Goal: Task Accomplishment & Management: Use online tool/utility

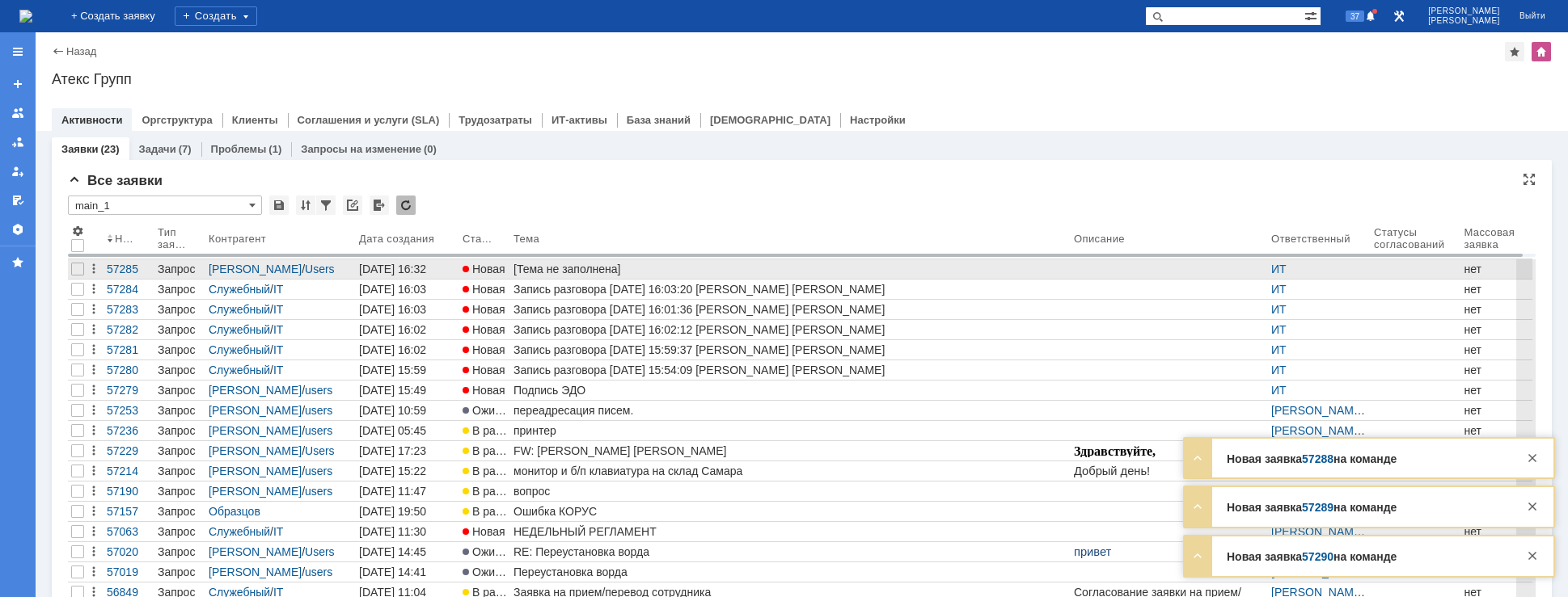
click at [618, 268] on div "[Тема не заполнена]" at bounding box center [791, 269] width 554 height 13
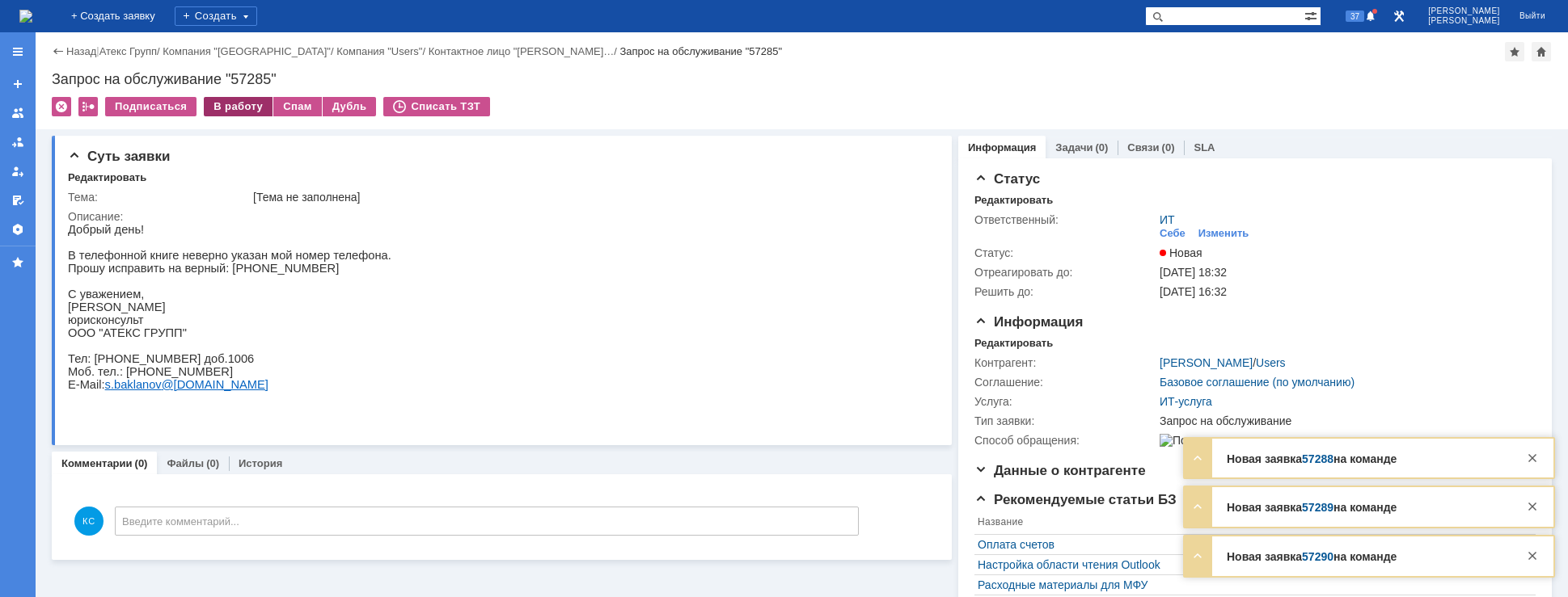
click at [246, 107] on div "В работу" at bounding box center [238, 106] width 69 height 19
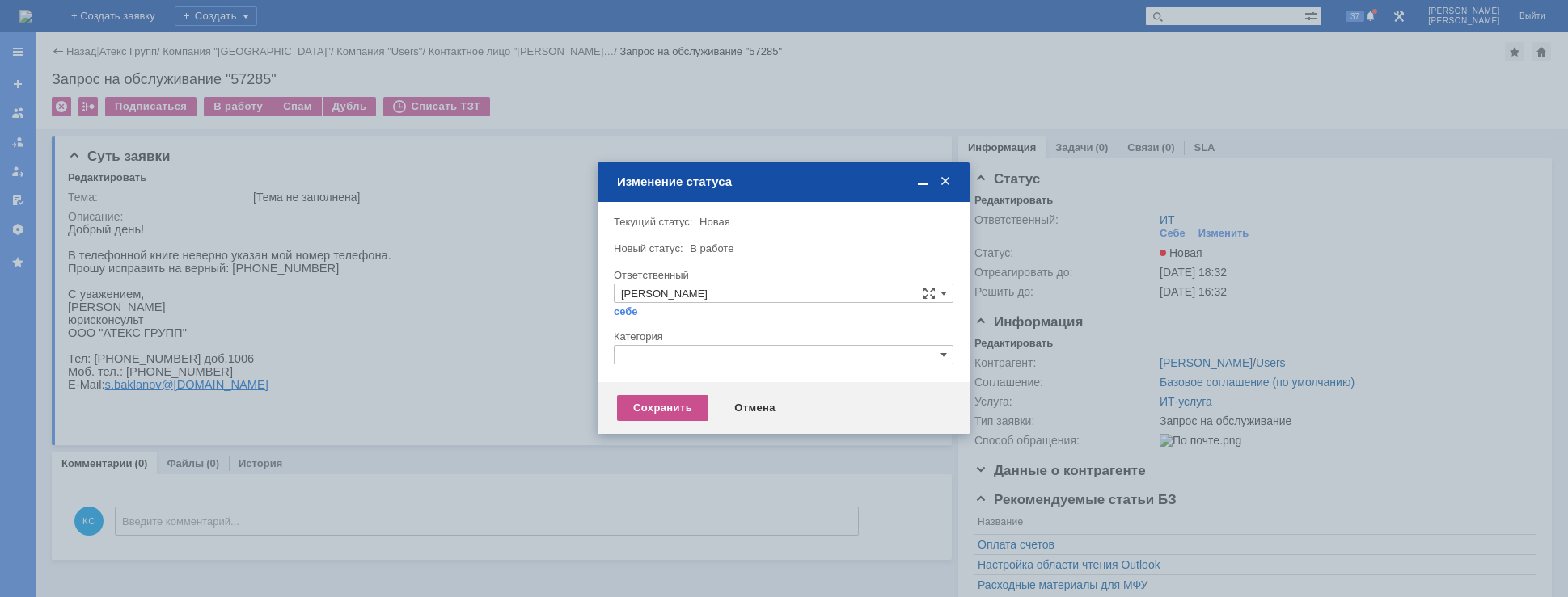
click at [704, 348] on input "text" at bounding box center [783, 355] width 339 height 19
drag, startPoint x: 656, startPoint y: 357, endPoint x: 590, endPoint y: 349, distance: 66.5
click at [590, 349] on body "Идет загрузка, пожалуйста, подождите. На домашнюю + Создать заявку Создать 37 […" at bounding box center [784, 298] width 1568 height 597
click at [643, 436] on span "Прочее" at bounding box center [783, 431] width 325 height 13
click at [648, 412] on div "Сохранить" at bounding box center [662, 408] width 91 height 26
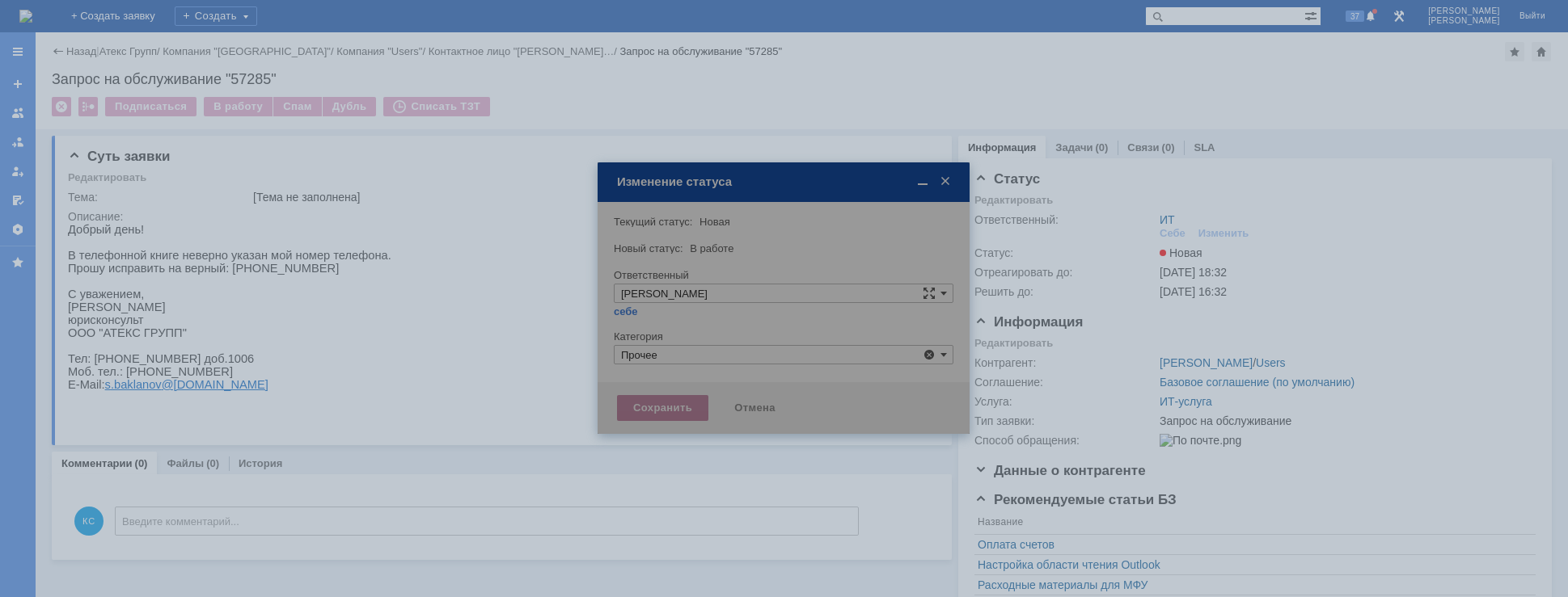
type input "Прочее"
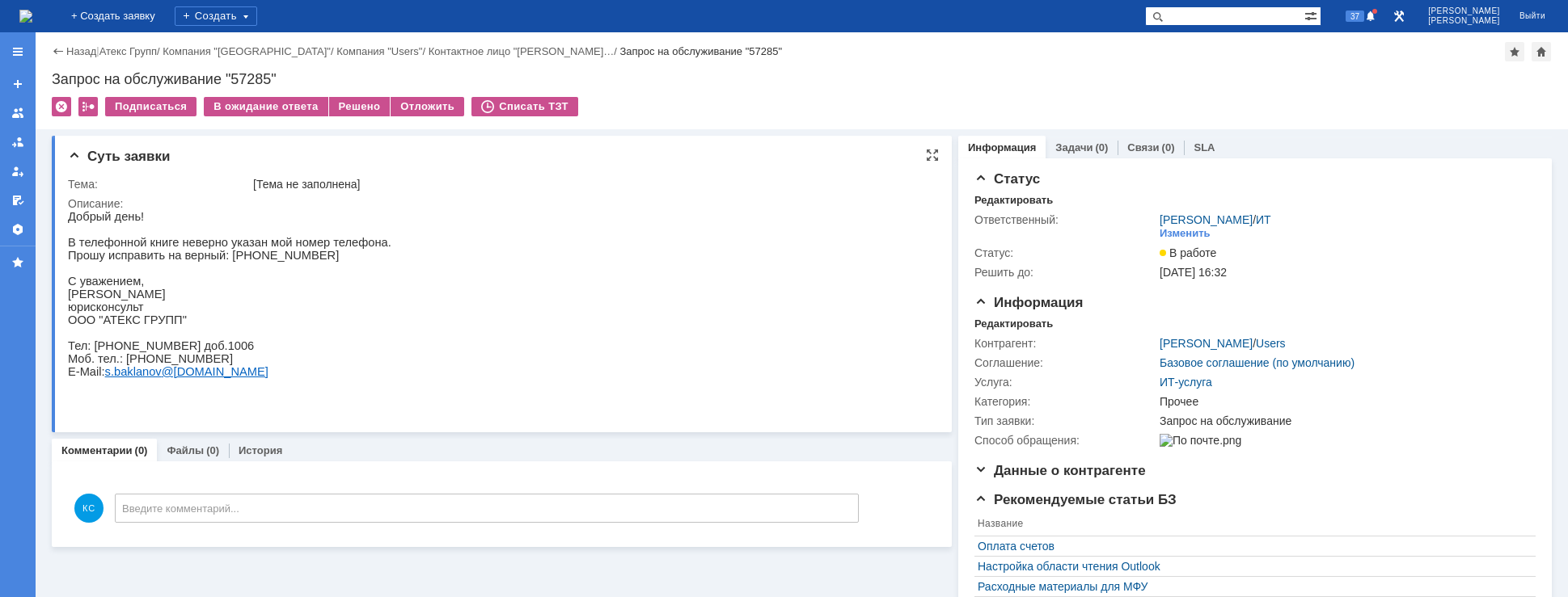
drag, startPoint x: 328, startPoint y: 267, endPoint x: 286, endPoint y: 266, distance: 42.0
click at [327, 262] on p "Прошу исправить на верный: [PHONE_NUMBER]" at bounding box center [230, 255] width 324 height 13
click at [218, 260] on p "Прошу исправить на верный: [PHONE_NUMBER]" at bounding box center [230, 255] width 324 height 13
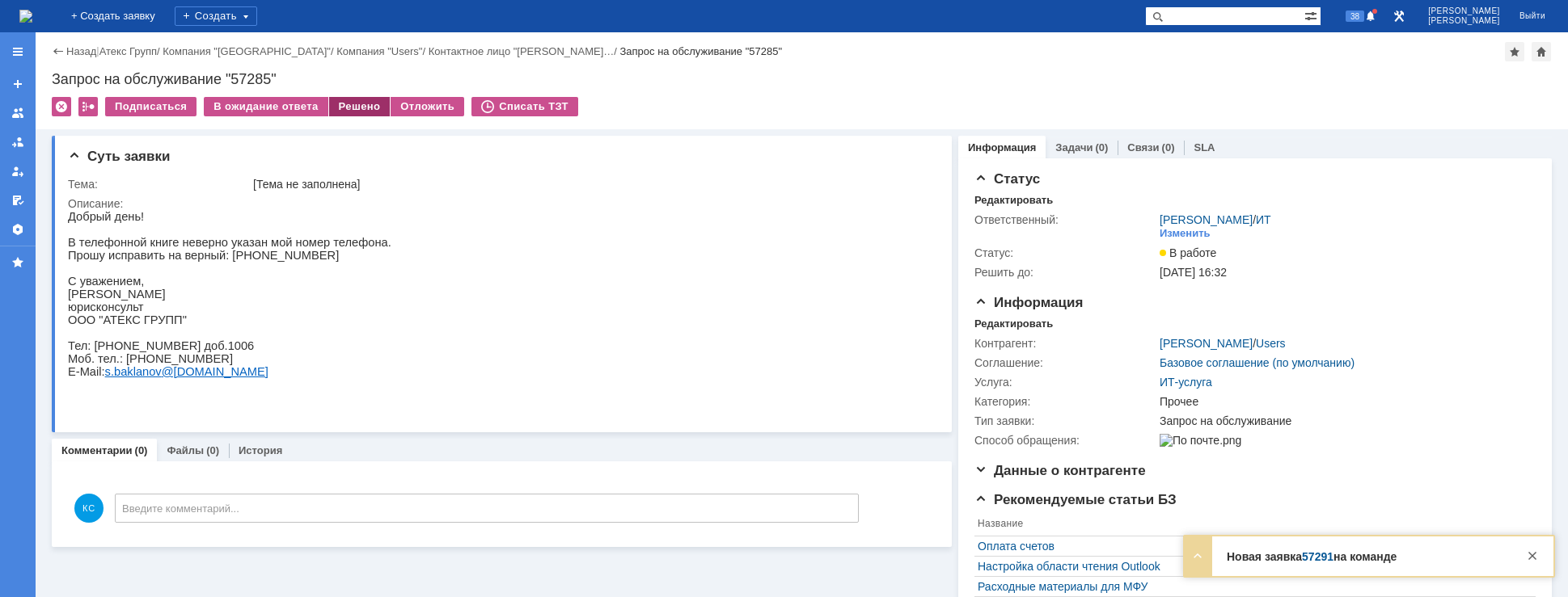
click at [336, 103] on div "Решено" at bounding box center [360, 106] width 62 height 19
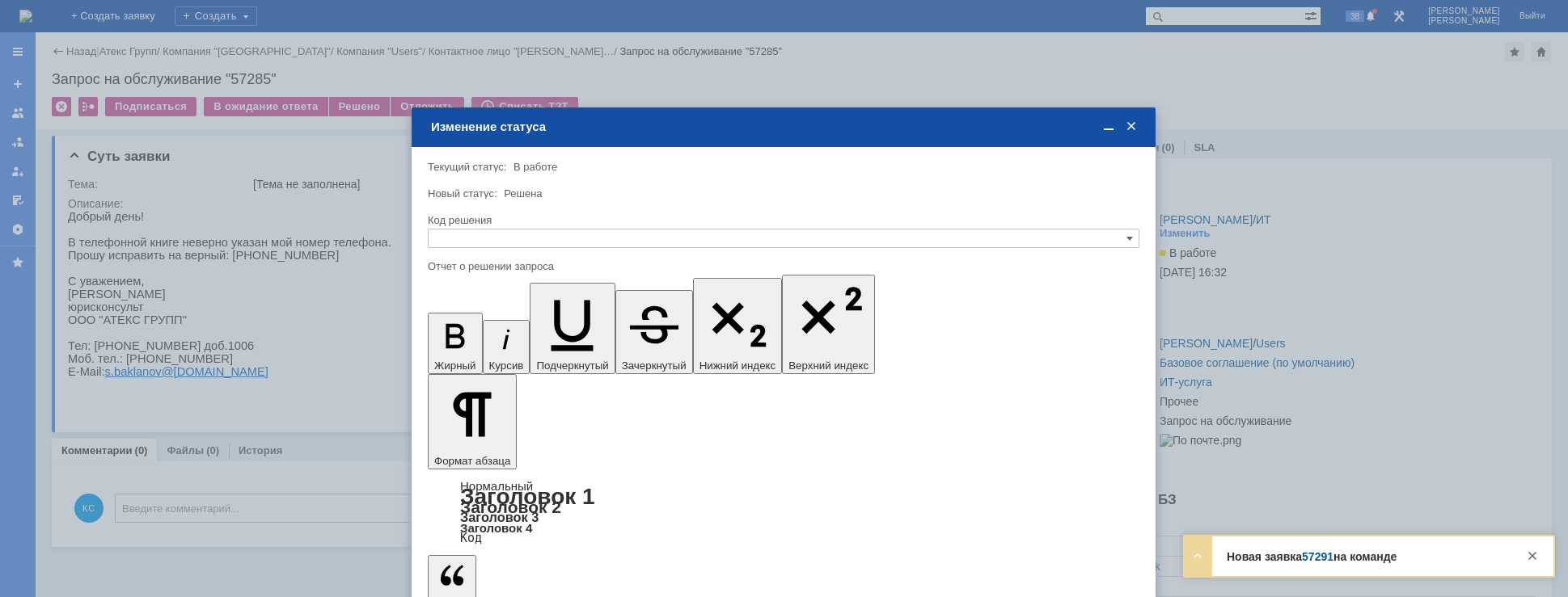
click at [474, 254] on div at bounding box center [784, 253] width 712 height 12
click at [483, 243] on input "text" at bounding box center [784, 238] width 712 height 19
click at [468, 318] on span "Решено" at bounding box center [784, 317] width 697 height 13
type input "Решено"
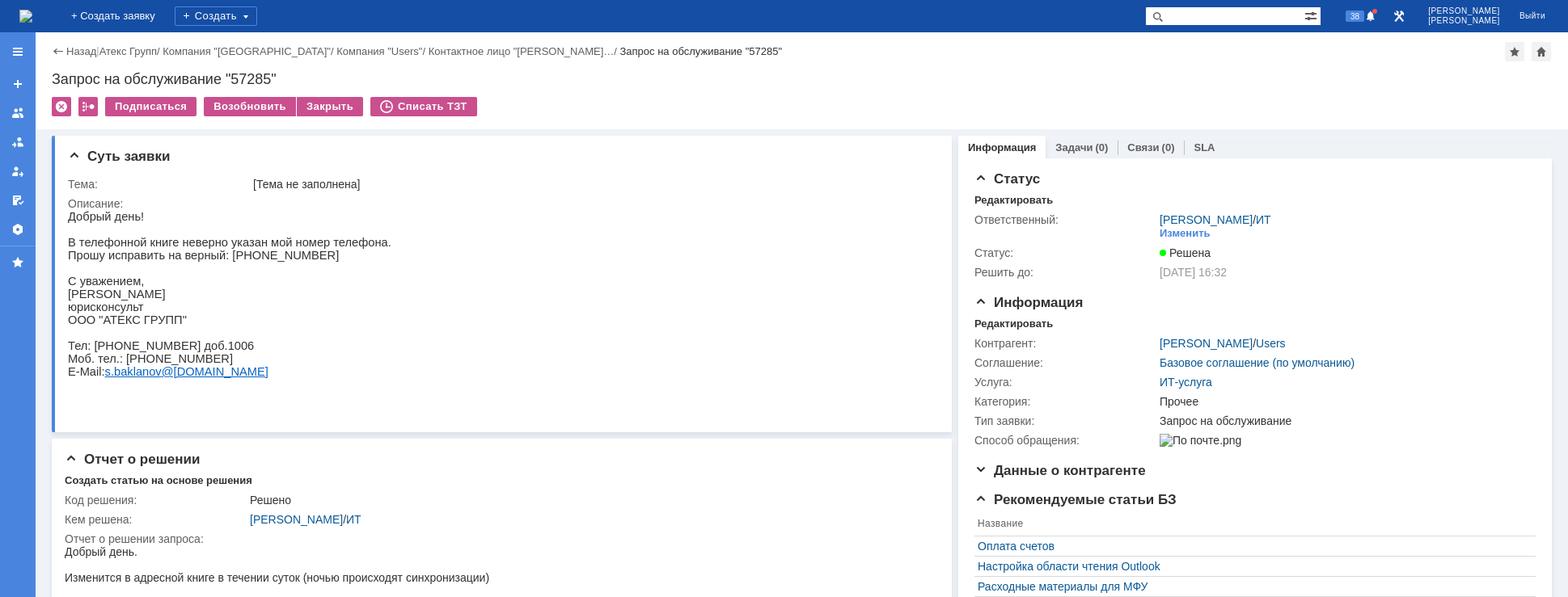
click at [33, 20] on img at bounding box center [25, 16] width 13 height 13
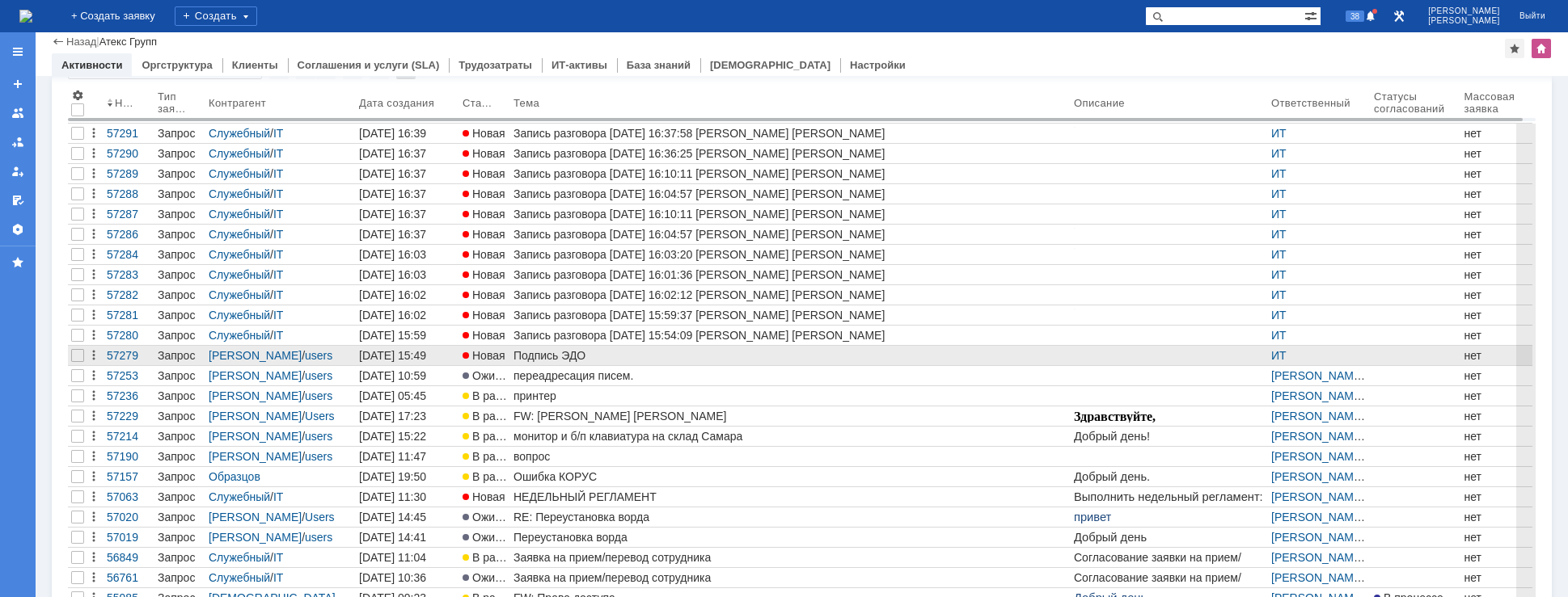
click at [553, 359] on div "Подпись ЭДО" at bounding box center [791, 355] width 554 height 13
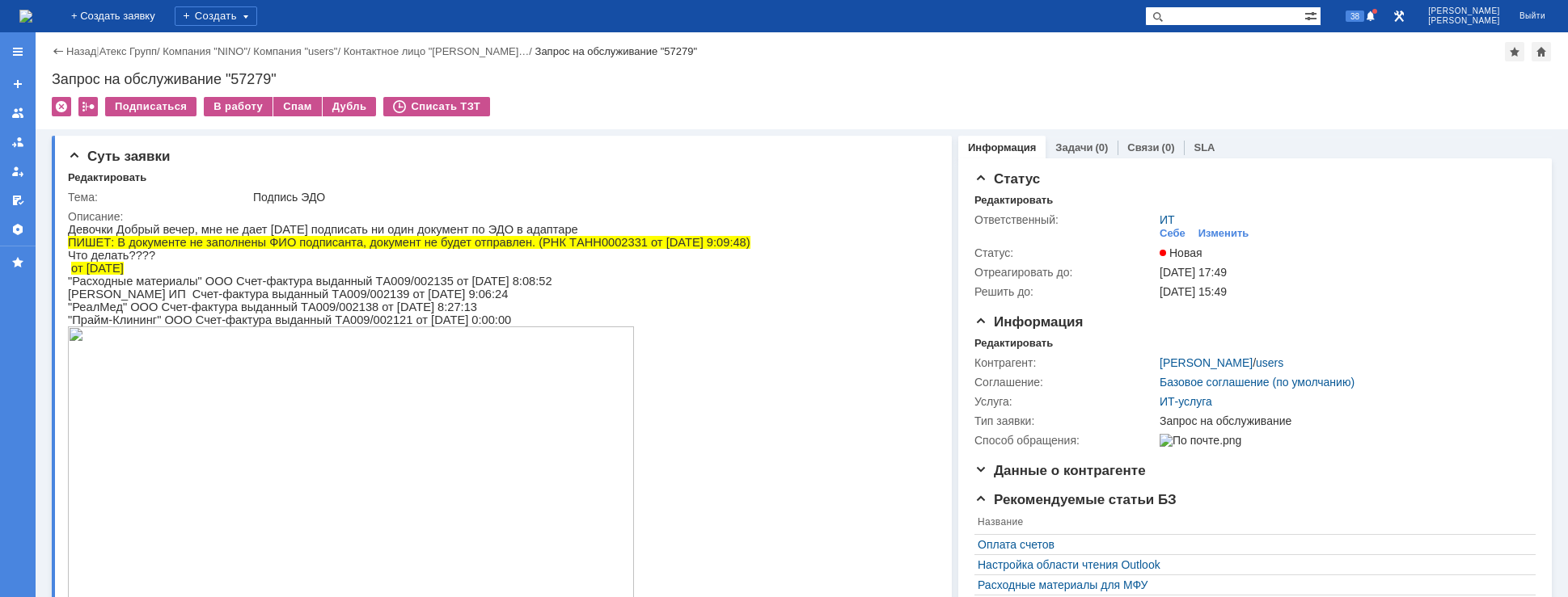
click at [33, 18] on img at bounding box center [25, 16] width 13 height 13
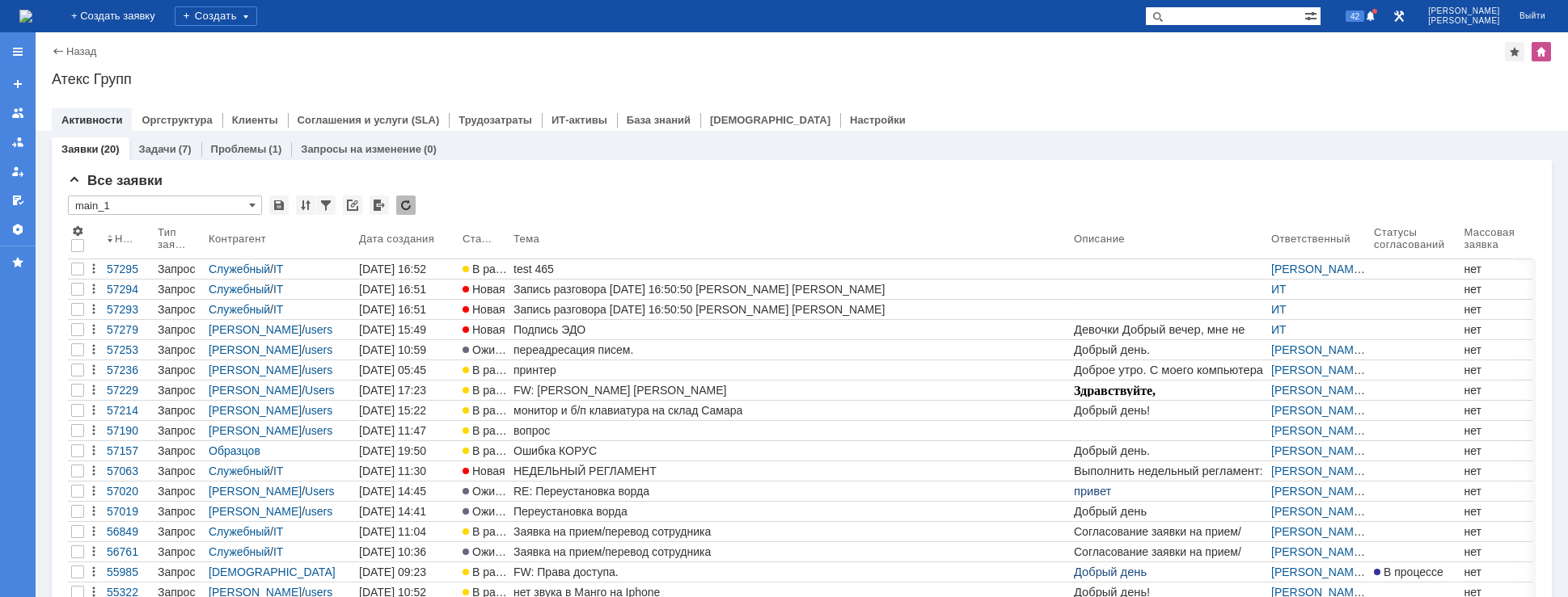
drag, startPoint x: 617, startPoint y: 322, endPoint x: 625, endPoint y: 321, distance: 8.1
click at [617, 322] on link "Подпись ЭДО" at bounding box center [790, 329] width 560 height 19
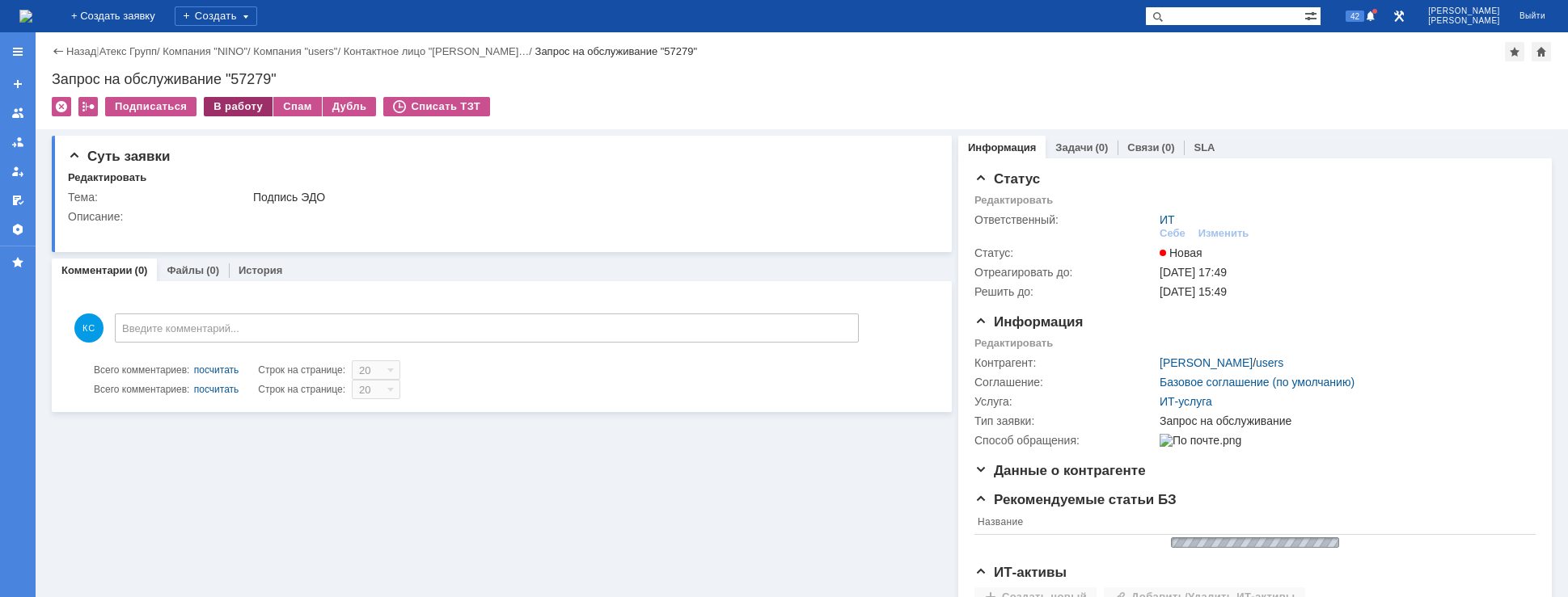
click at [233, 107] on div "В работу" at bounding box center [238, 106] width 69 height 19
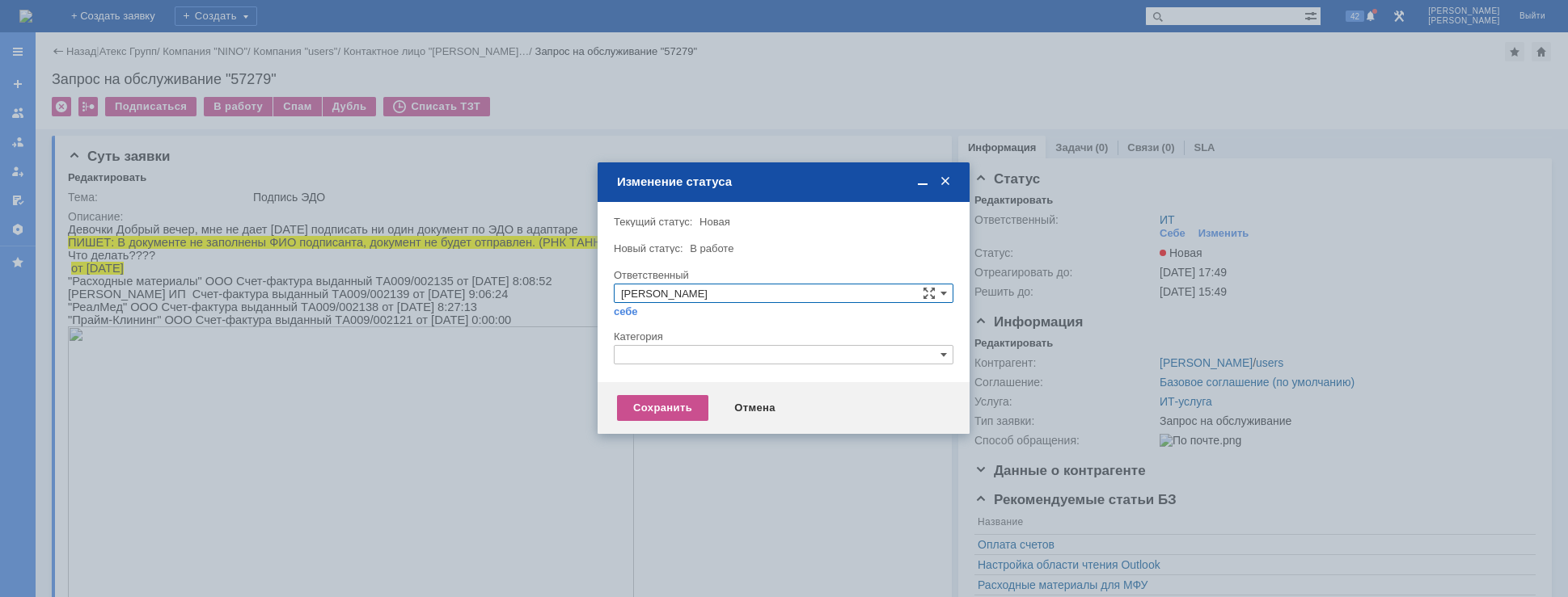
click at [663, 357] on input "text" at bounding box center [783, 355] width 339 height 19
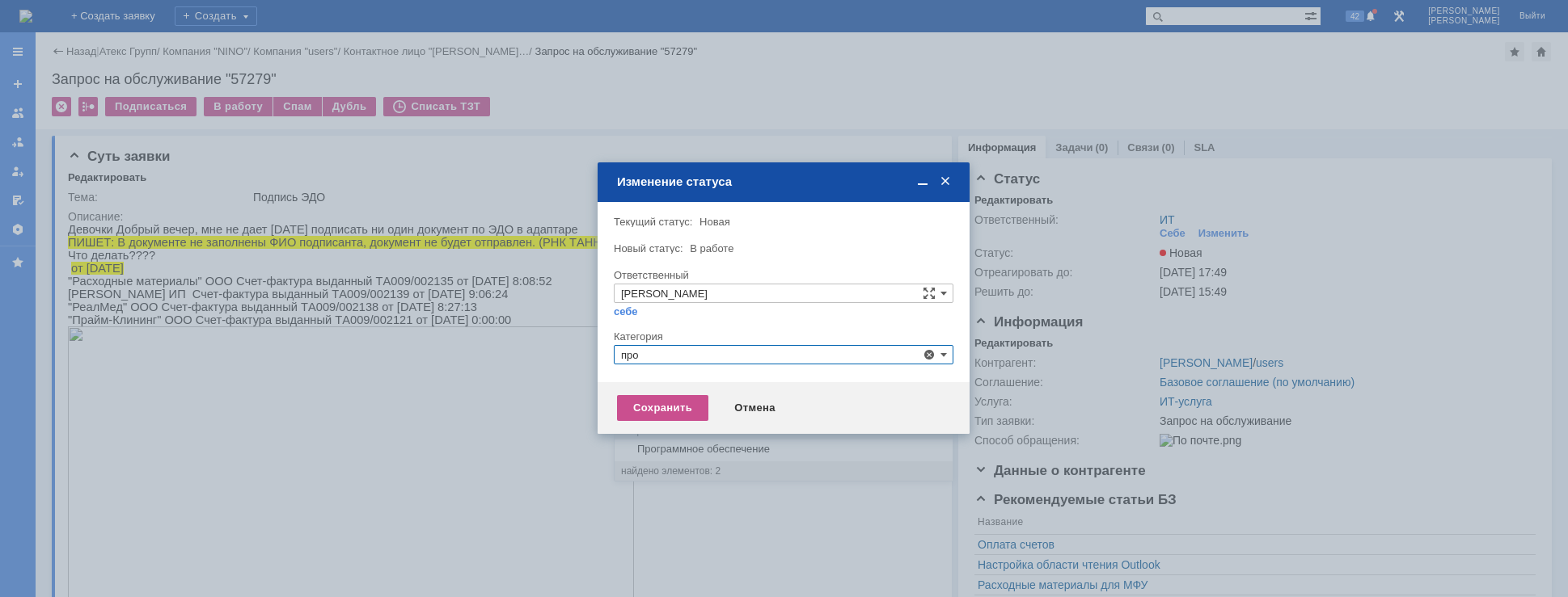
click at [652, 424] on span "Прочее" at bounding box center [783, 431] width 325 height 13
click at [645, 408] on div "Сохранить" at bounding box center [662, 408] width 91 height 26
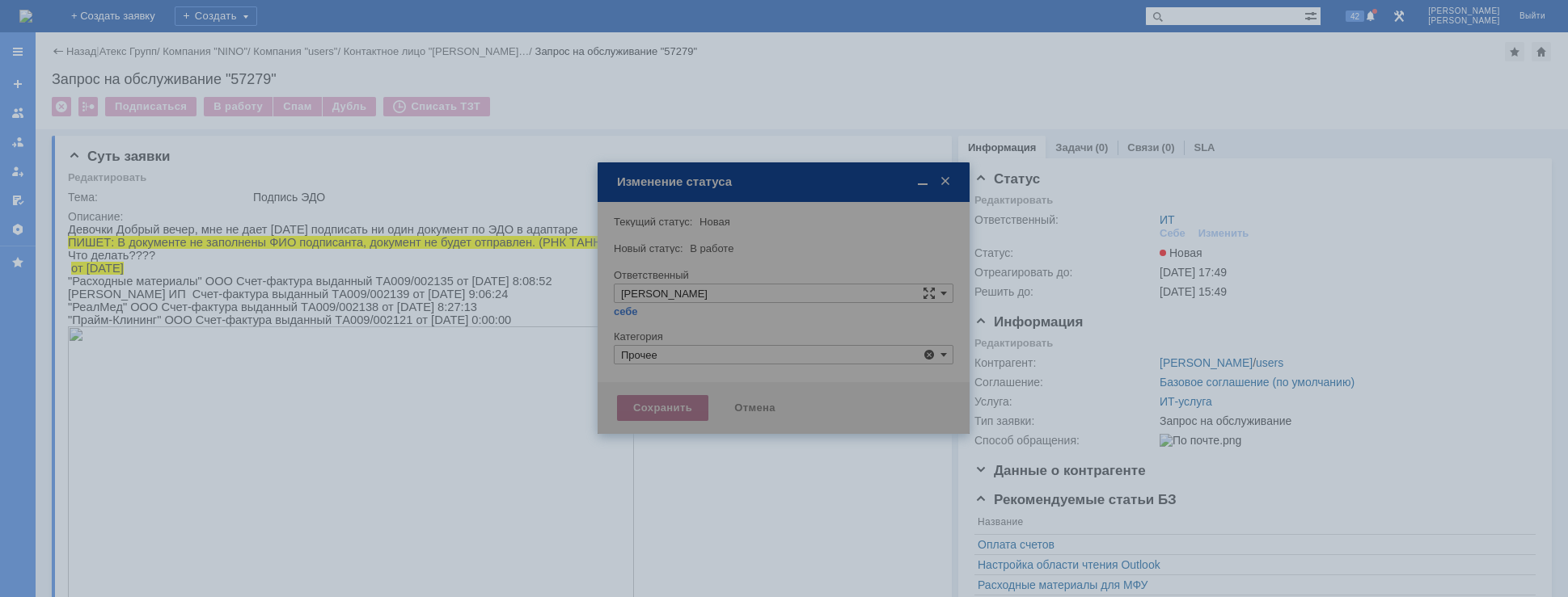
type input "Прочее"
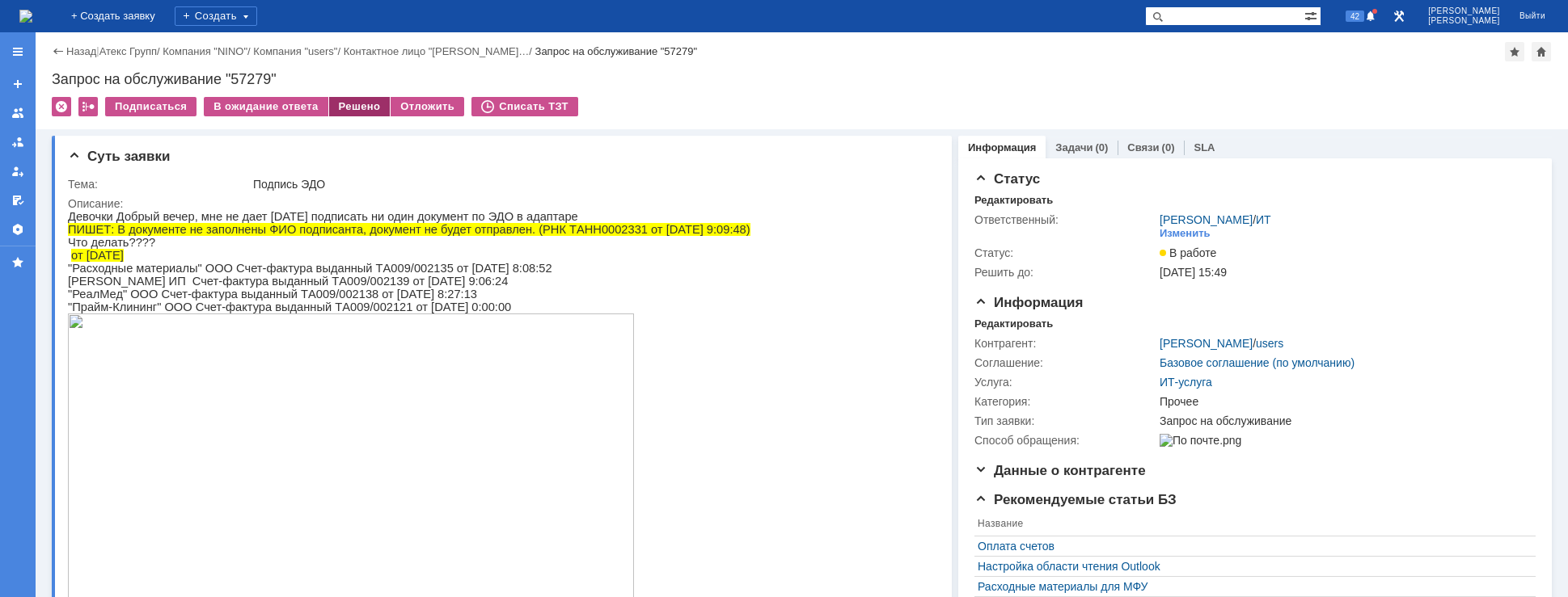
click at [345, 108] on div "Решено" at bounding box center [360, 106] width 62 height 19
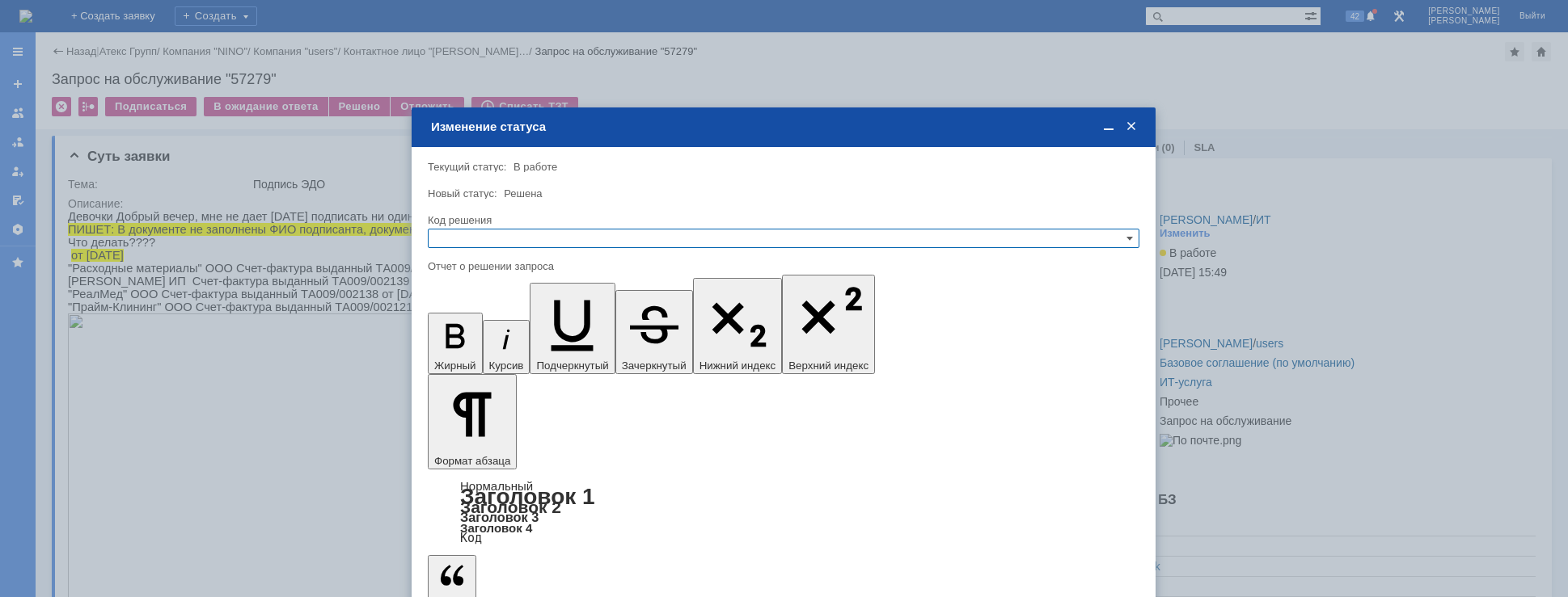
click at [555, 234] on input "text" at bounding box center [784, 238] width 712 height 19
click at [499, 317] on span "Решено" at bounding box center [784, 317] width 697 height 13
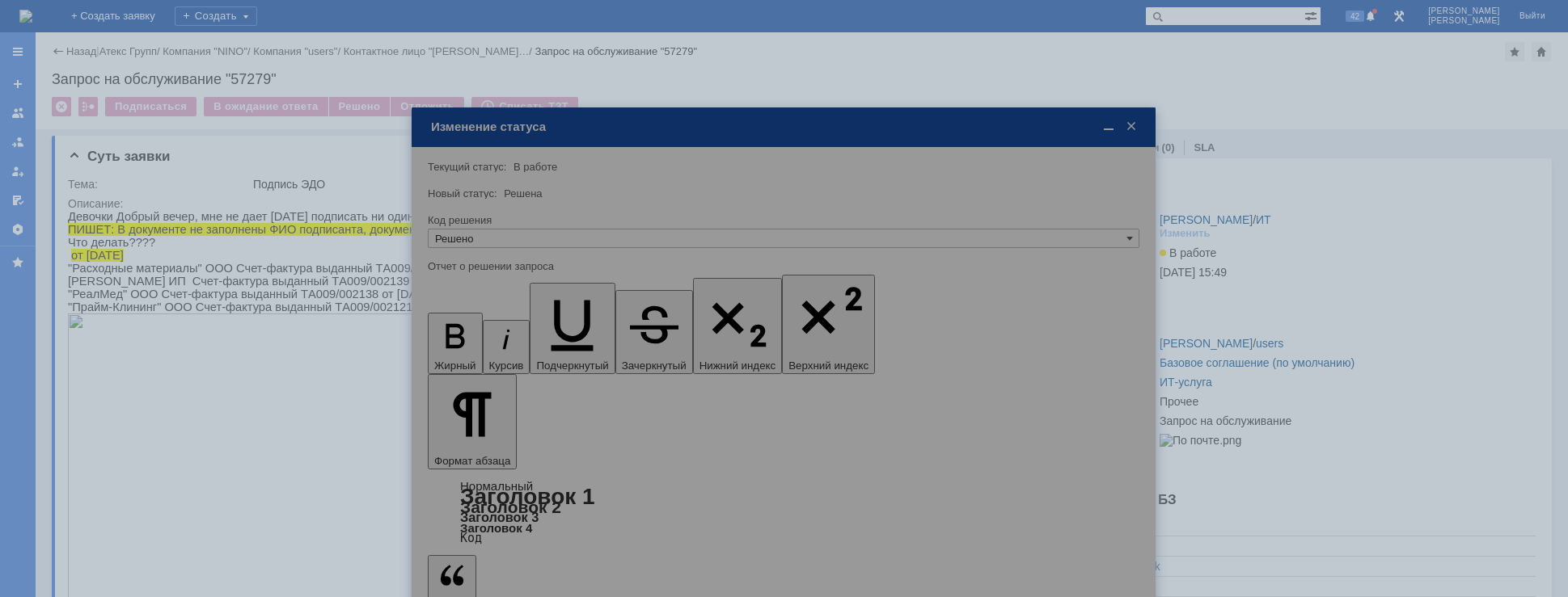
type input "Решено"
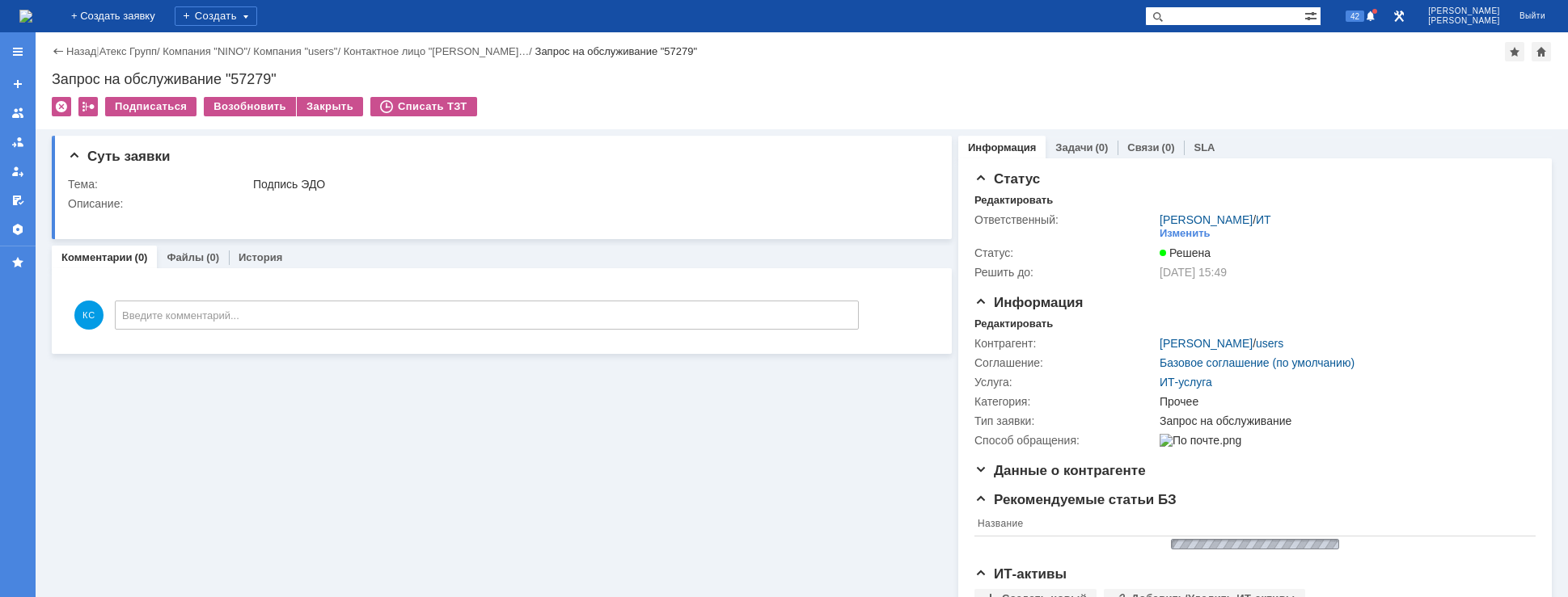
click at [33, 12] on img at bounding box center [25, 16] width 13 height 13
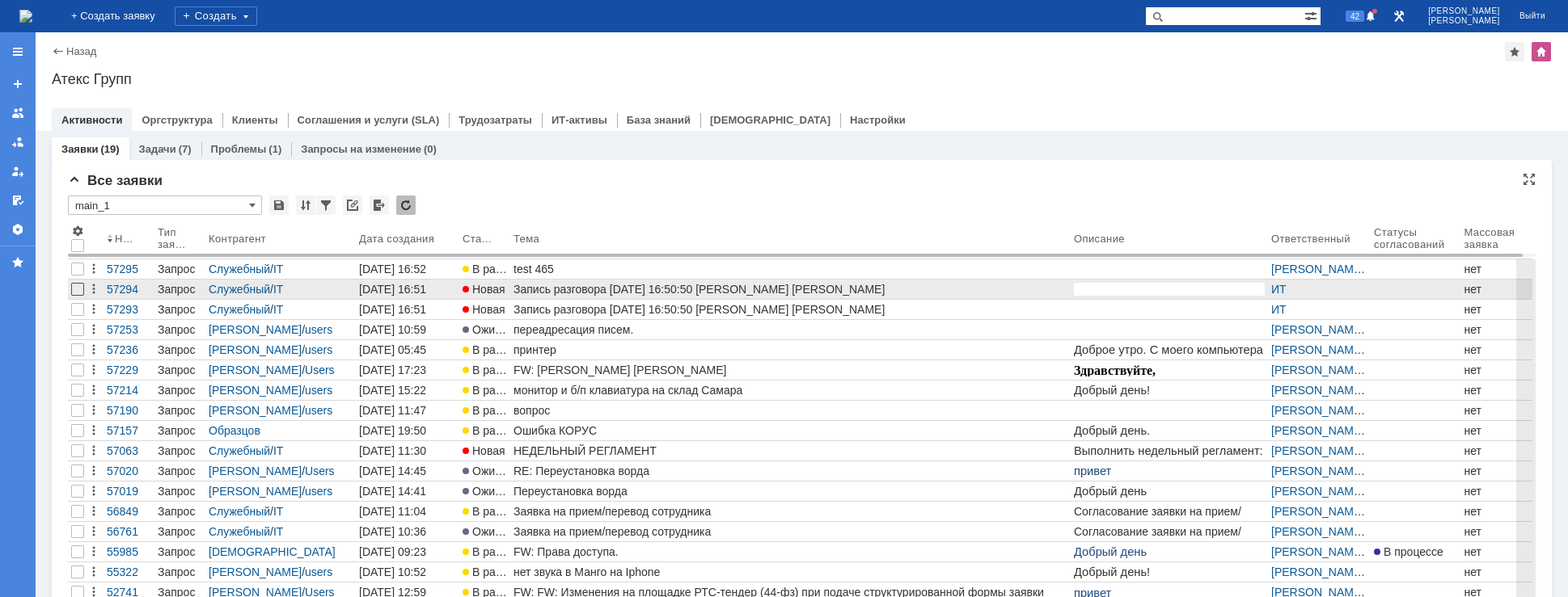
click at [78, 295] on div at bounding box center [78, 289] width 13 height 13
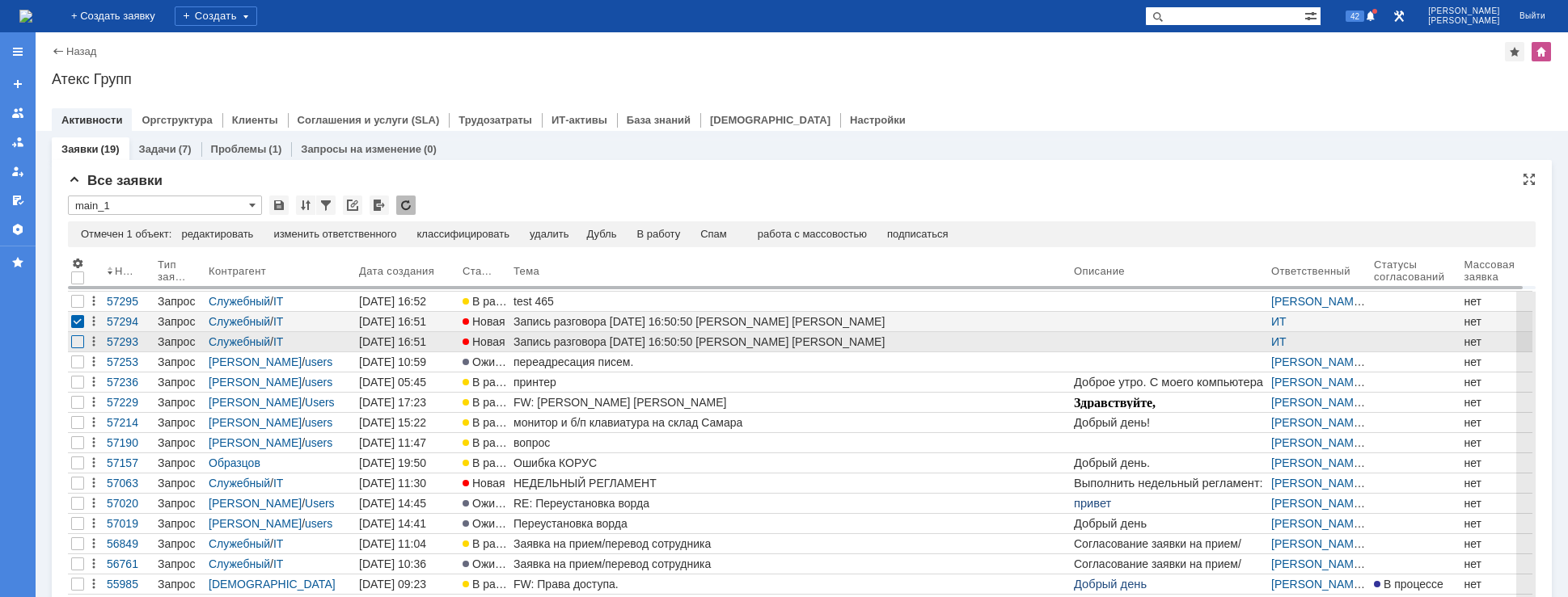
click at [78, 308] on div at bounding box center [78, 301] width 13 height 13
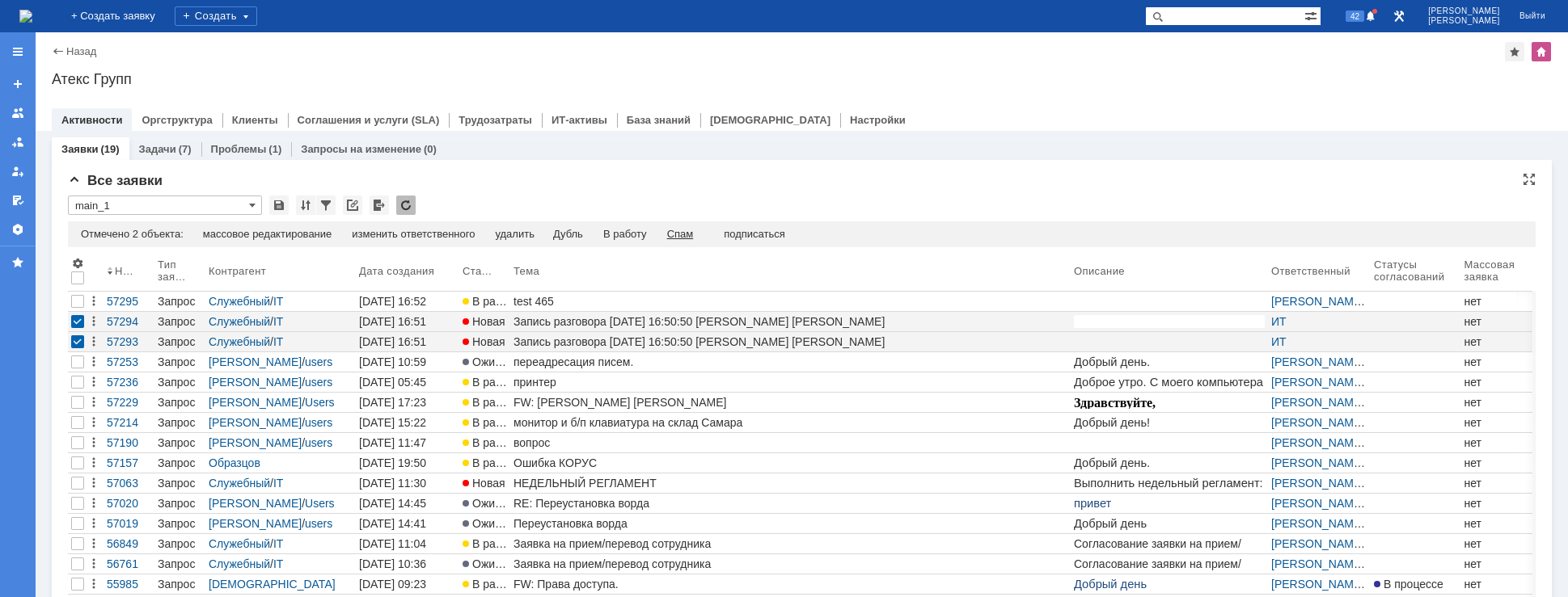
click at [694, 235] on div "Спам" at bounding box center [679, 234] width 26 height 13
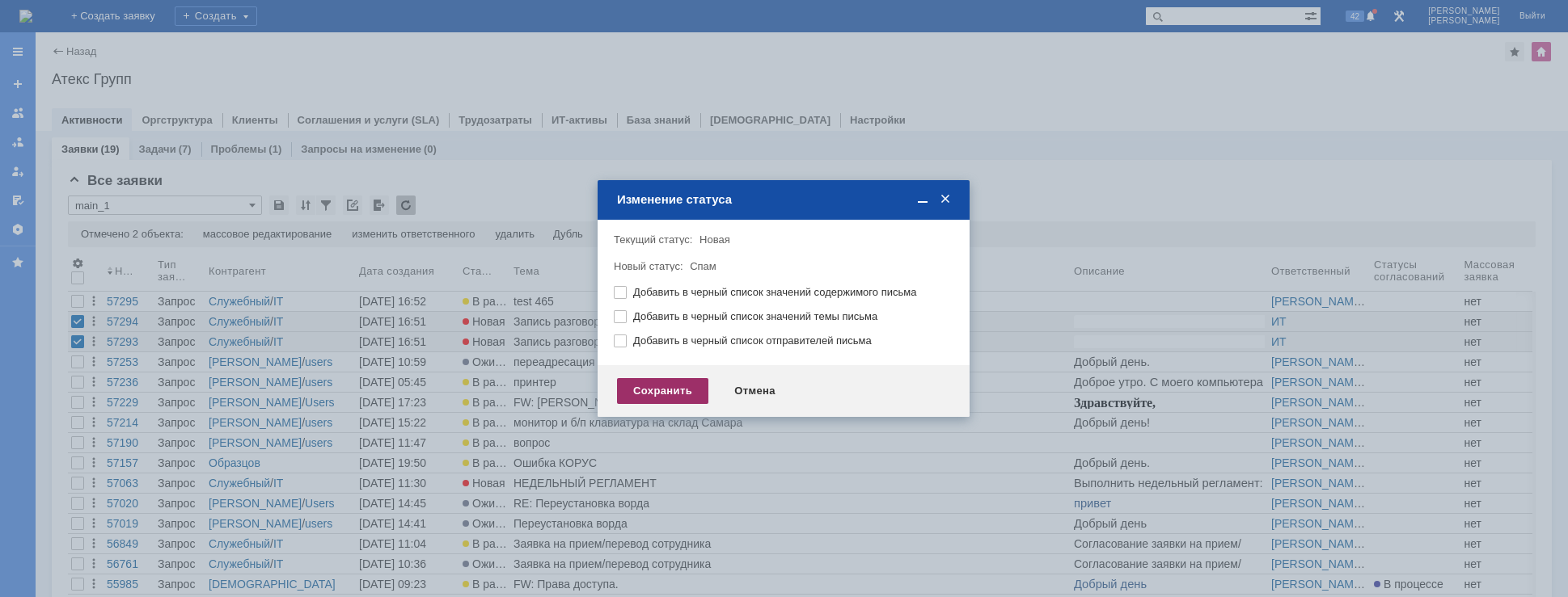
click at [687, 384] on div "Сохранить" at bounding box center [662, 391] width 91 height 26
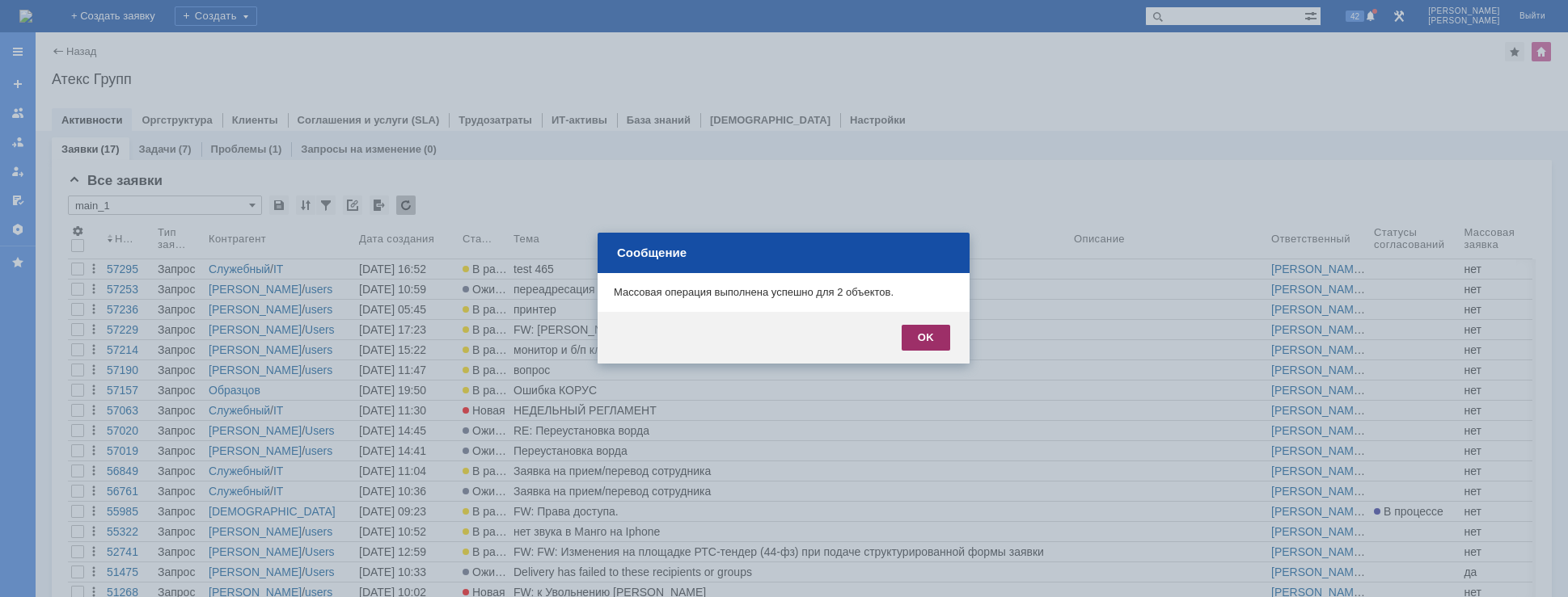
click at [917, 336] on div "OK" at bounding box center [927, 337] width 49 height 26
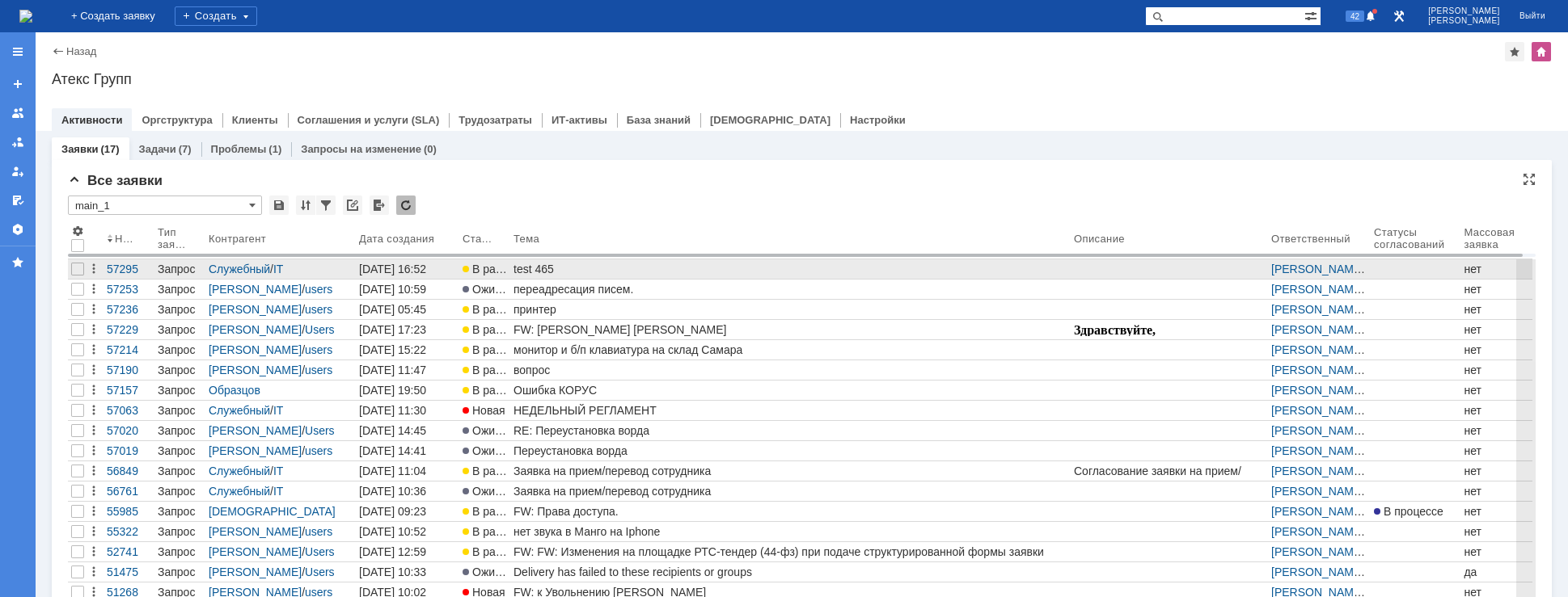
click at [521, 270] on div "test 465" at bounding box center [791, 269] width 554 height 13
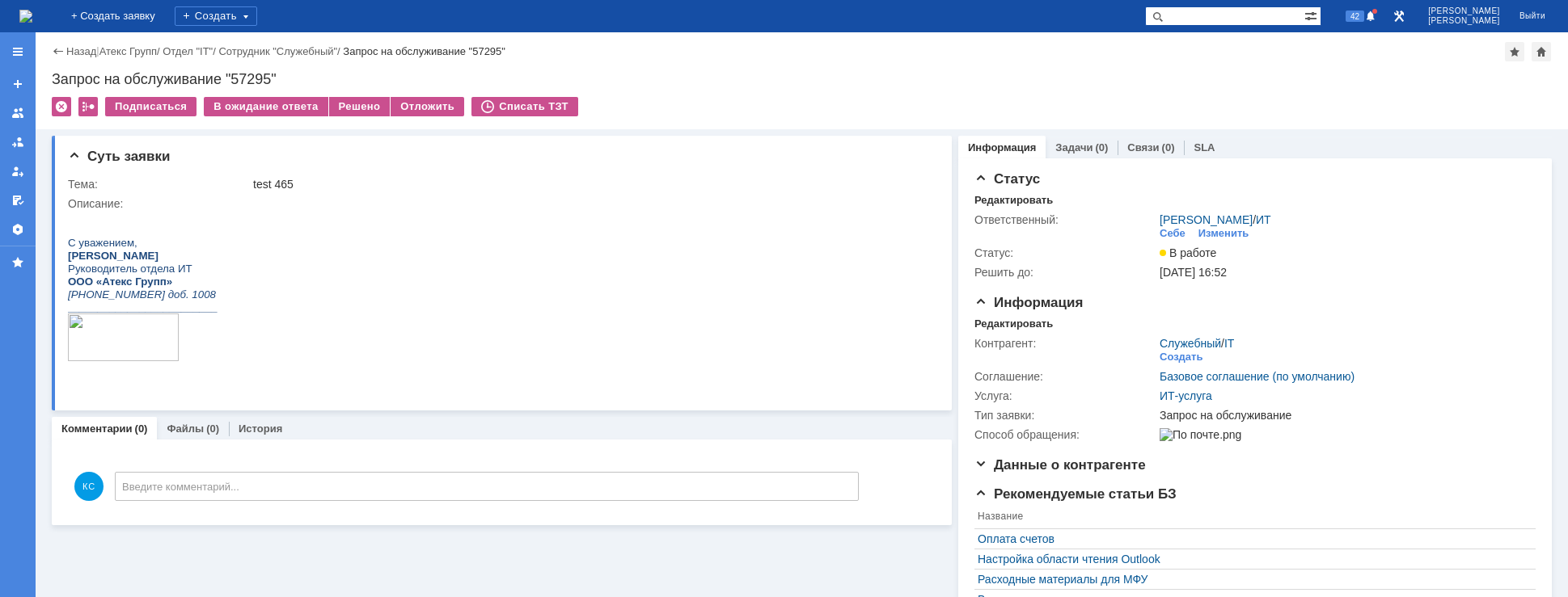
click at [33, 17] on img at bounding box center [25, 16] width 13 height 13
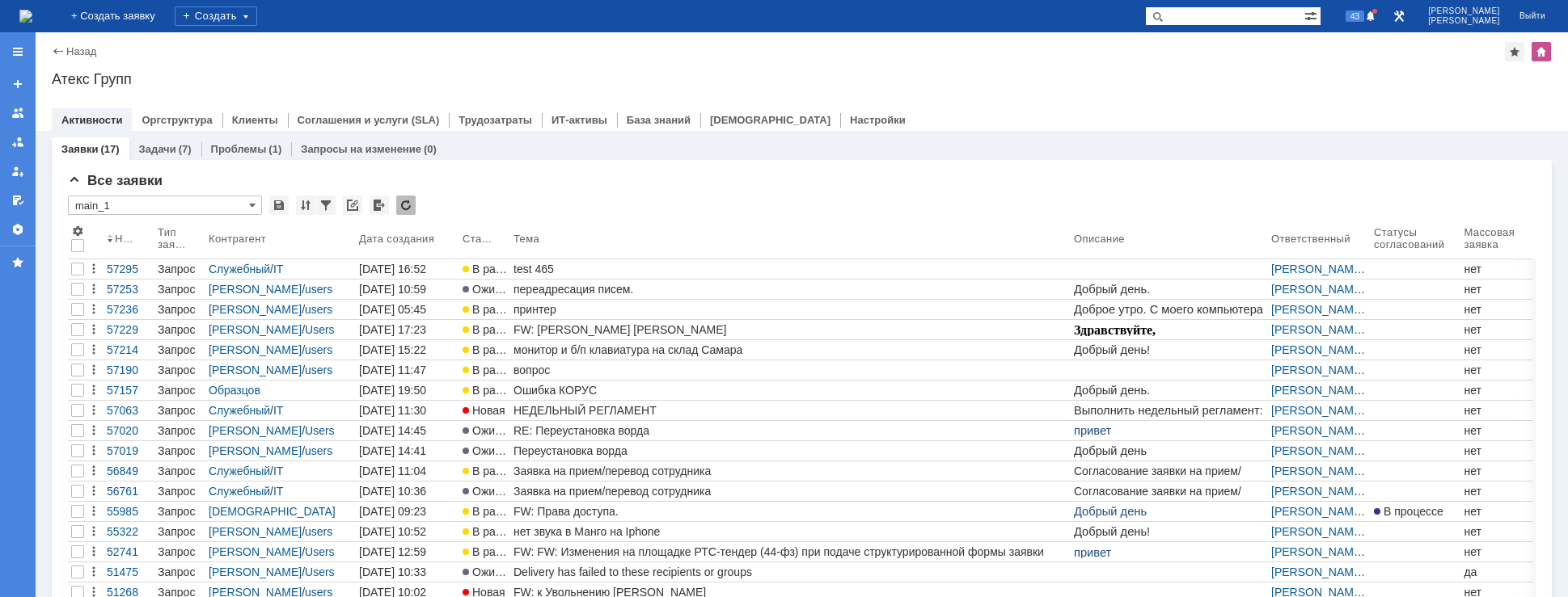
click at [33, 11] on img at bounding box center [25, 16] width 13 height 13
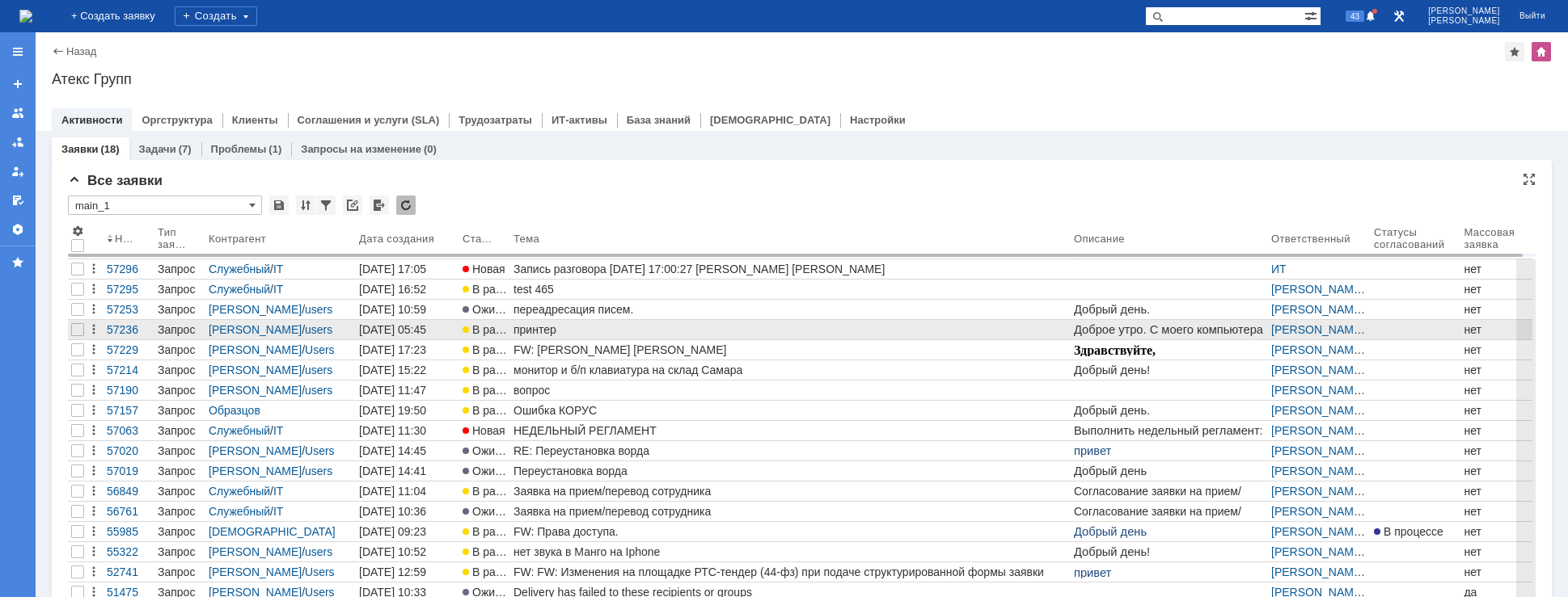
click at [613, 329] on div "принтер" at bounding box center [791, 330] width 554 height 13
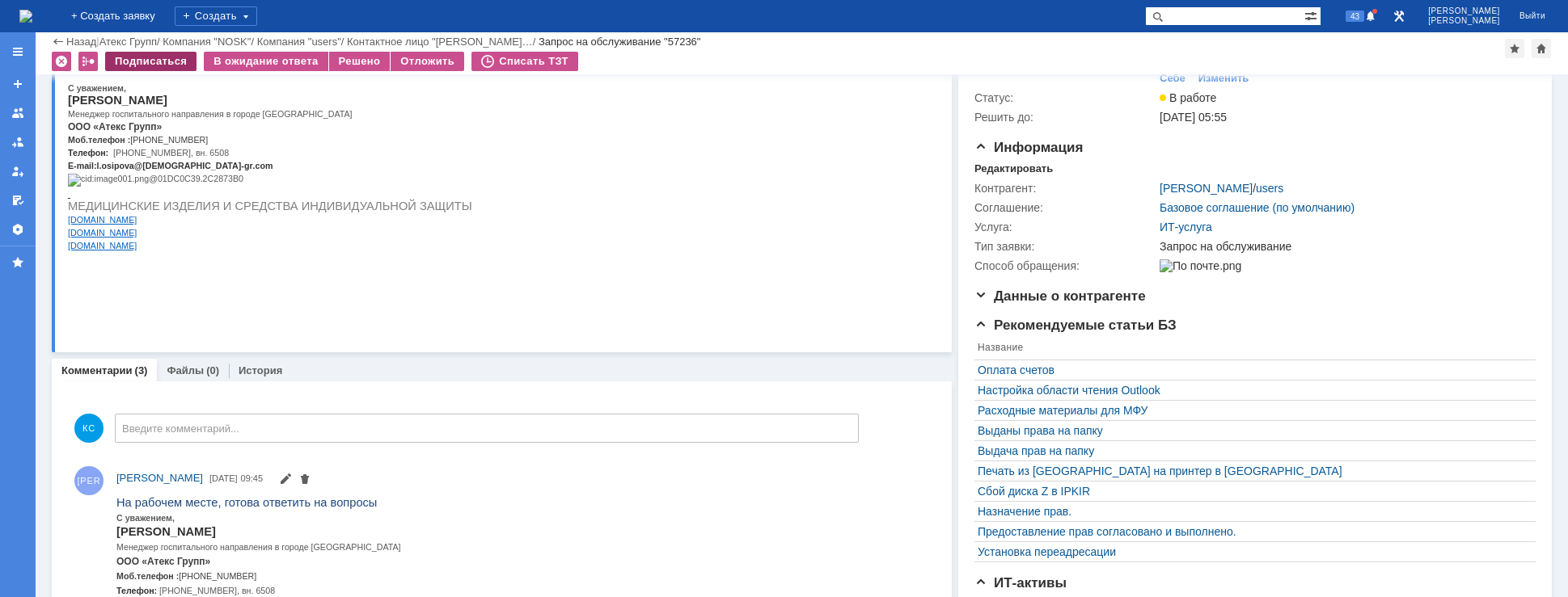
scroll to position [24, 0]
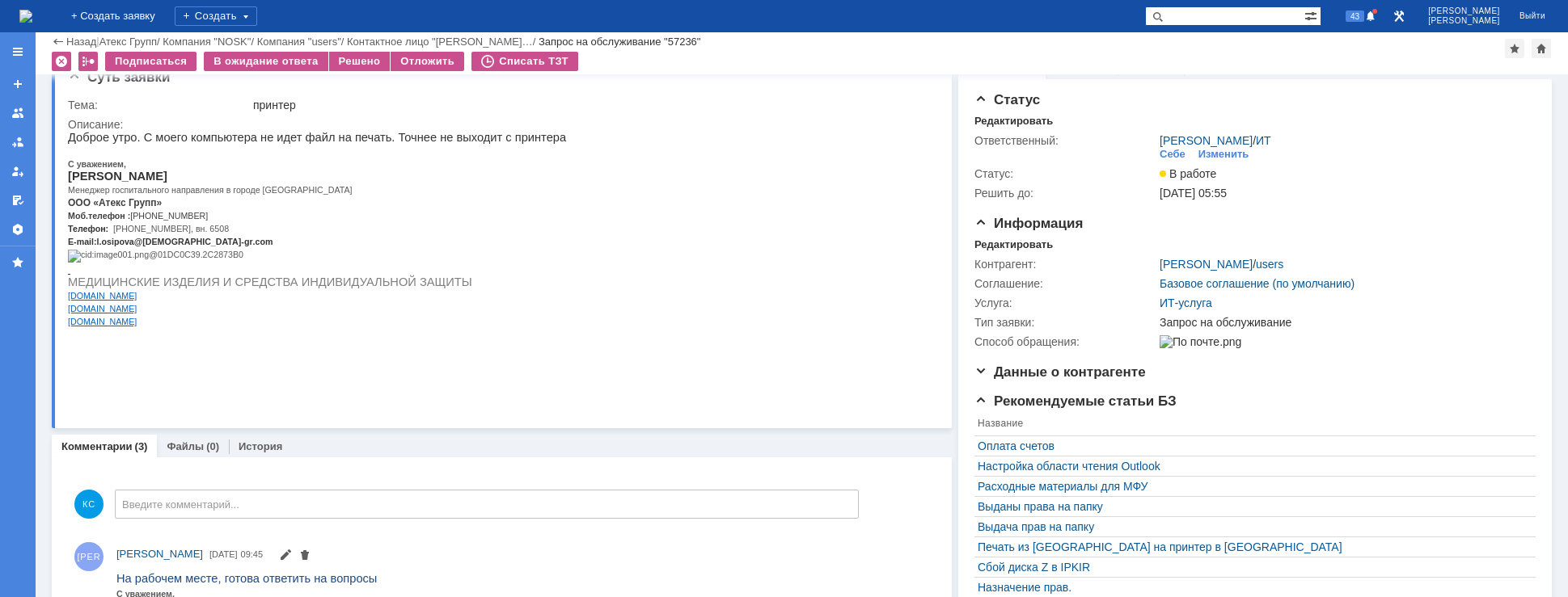
click at [33, 13] on img at bounding box center [25, 16] width 13 height 13
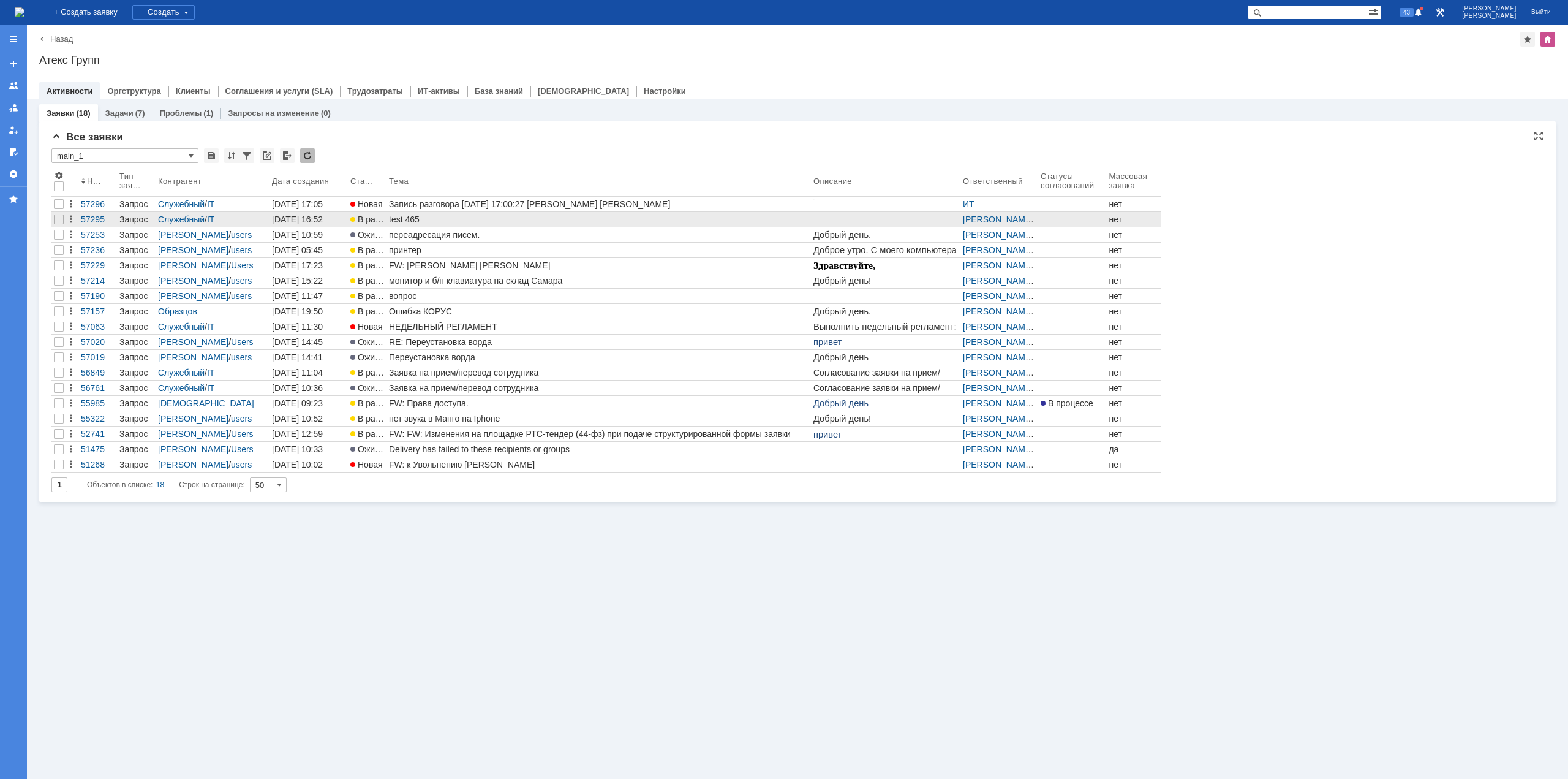
click at [429, 218] on div "test 465" at bounding box center [599, 219] width 419 height 10
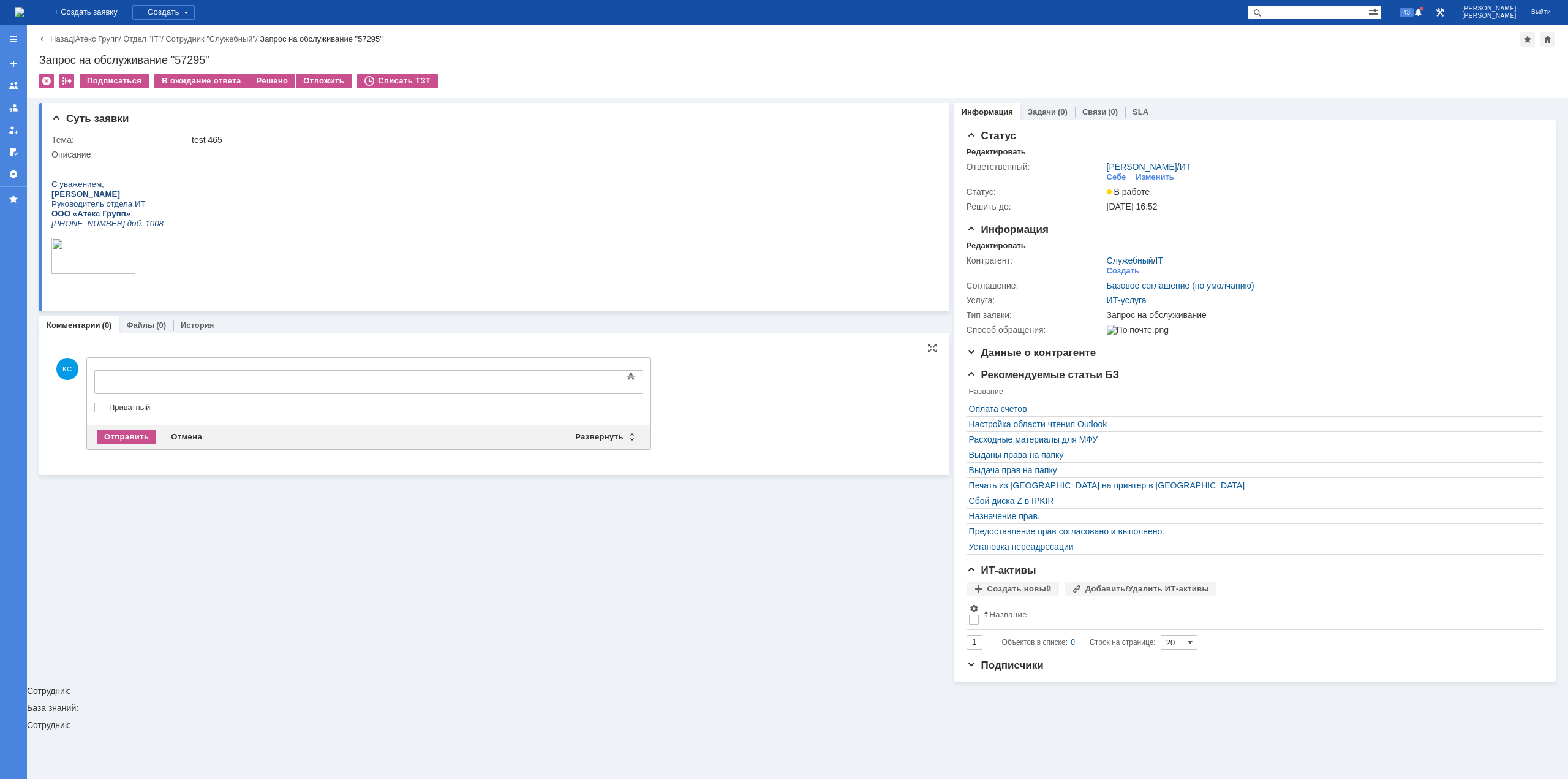
click at [229, 381] on div at bounding box center [194, 381] width 174 height 10
click at [134, 436] on div "Отправить" at bounding box center [126, 437] width 60 height 14
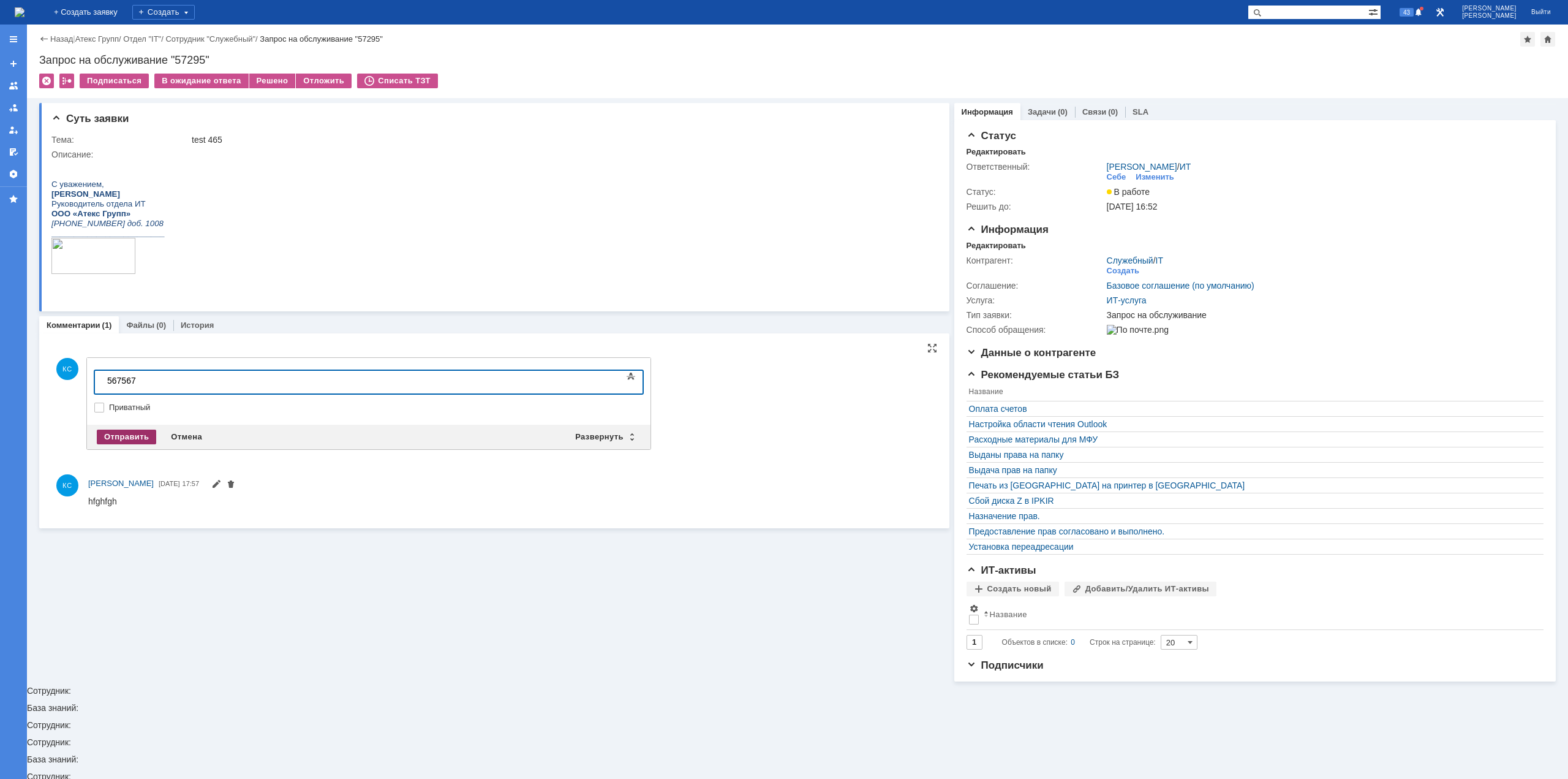
click at [130, 438] on div "Отправить" at bounding box center [126, 437] width 60 height 14
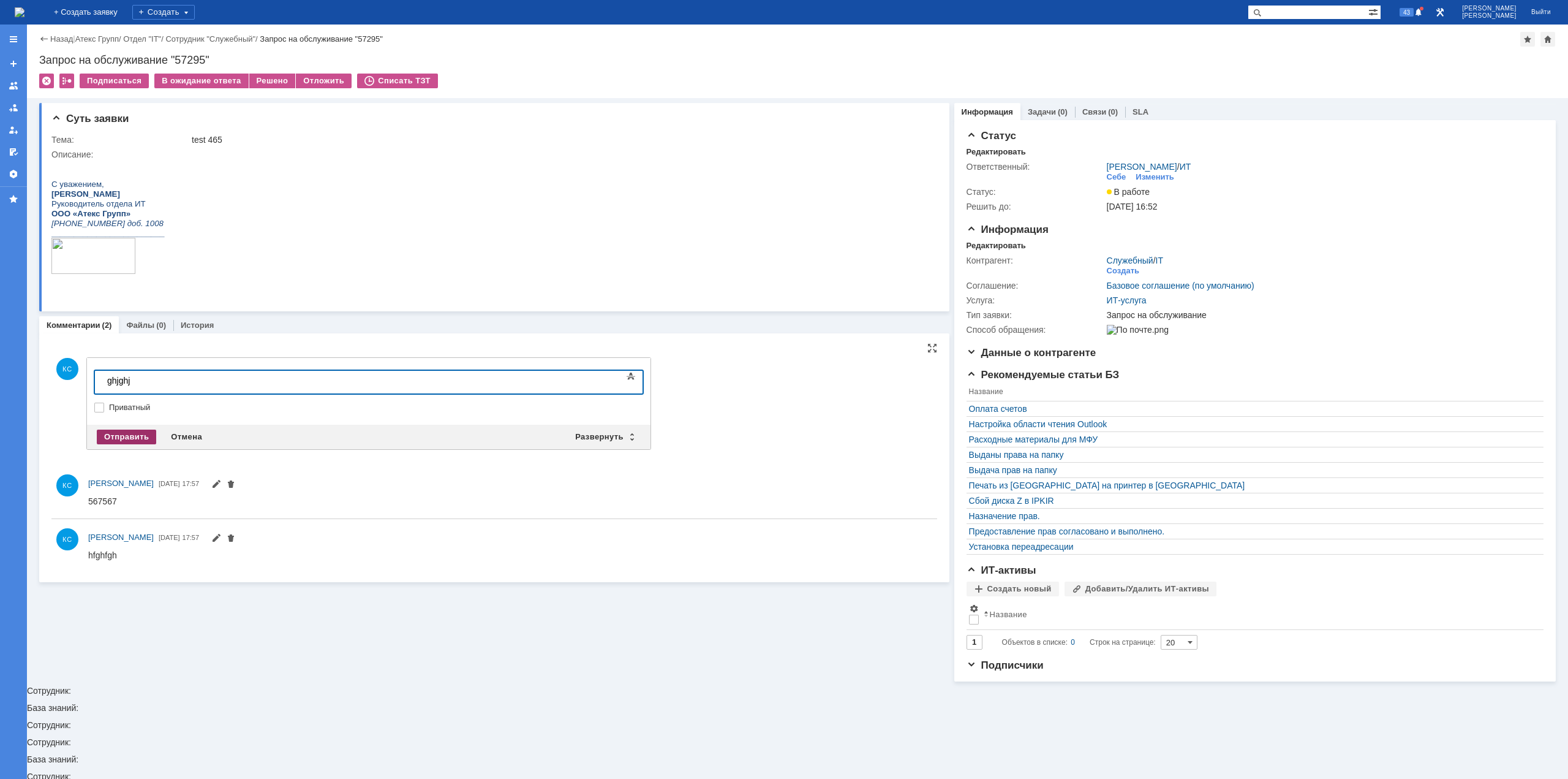
click at [130, 437] on div "Отправить" at bounding box center [126, 437] width 60 height 14
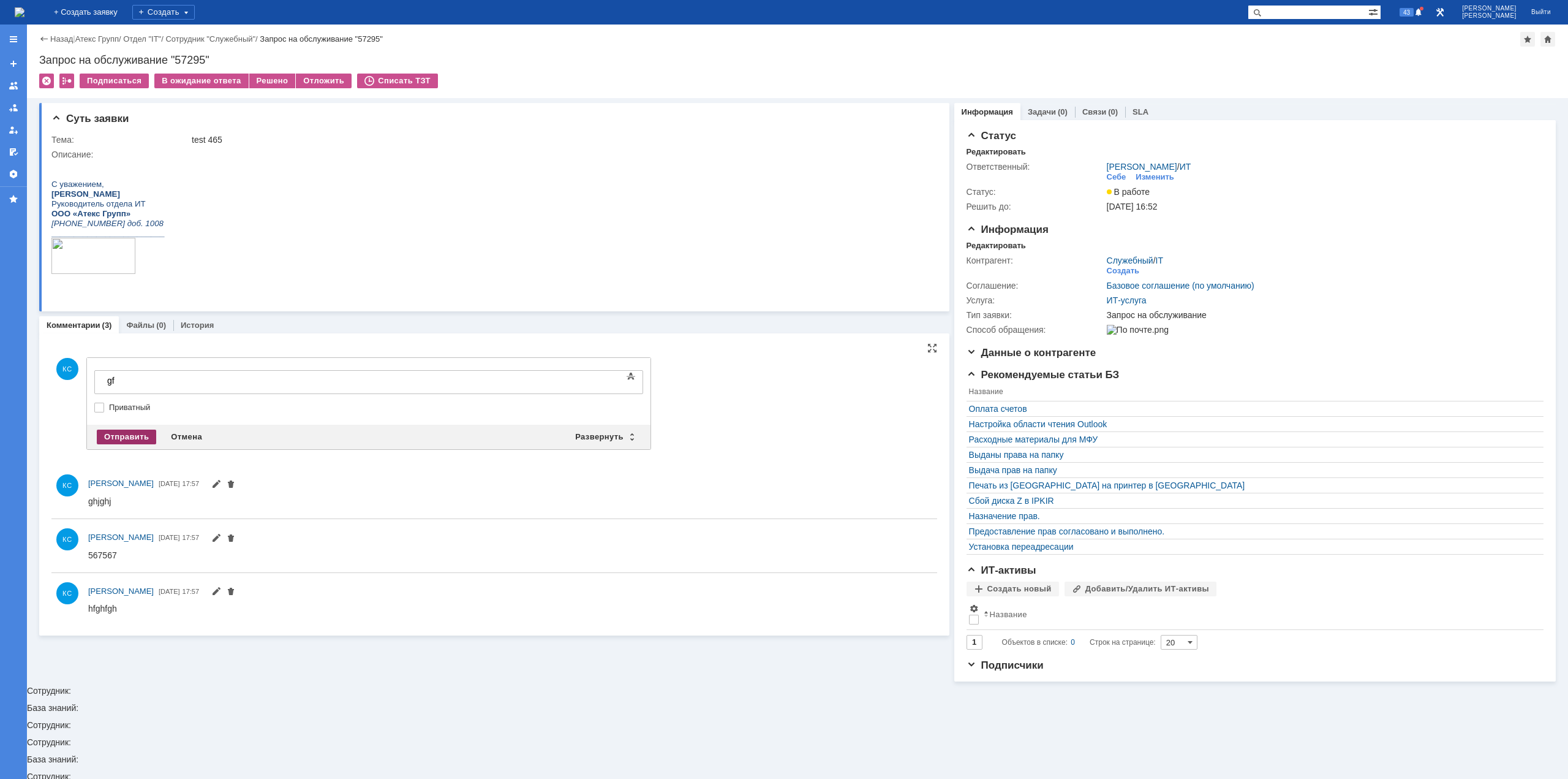
click at [136, 433] on div "Отправить" at bounding box center [126, 437] width 60 height 14
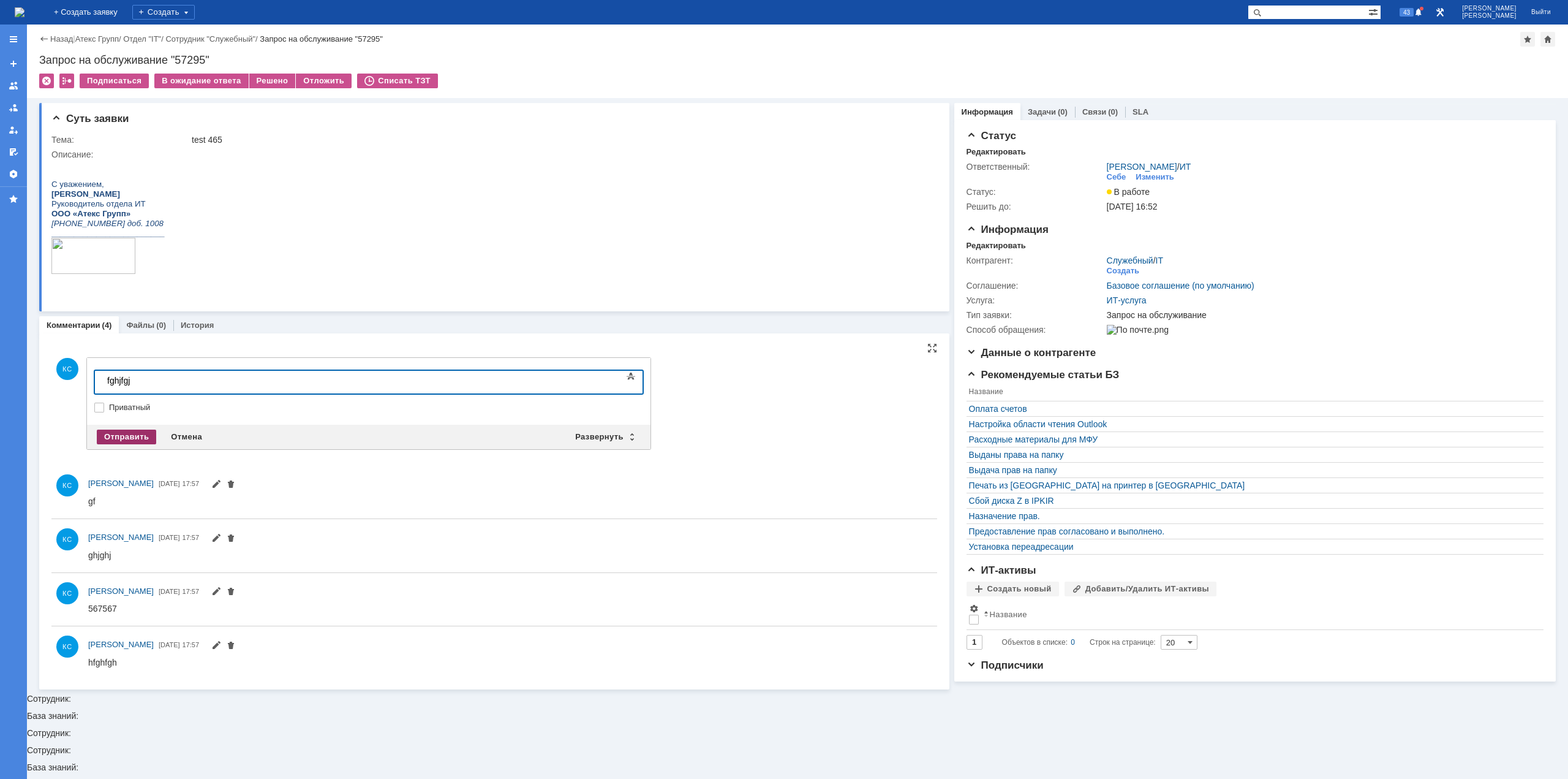
click at [136, 440] on div "Отправить" at bounding box center [126, 437] width 60 height 14
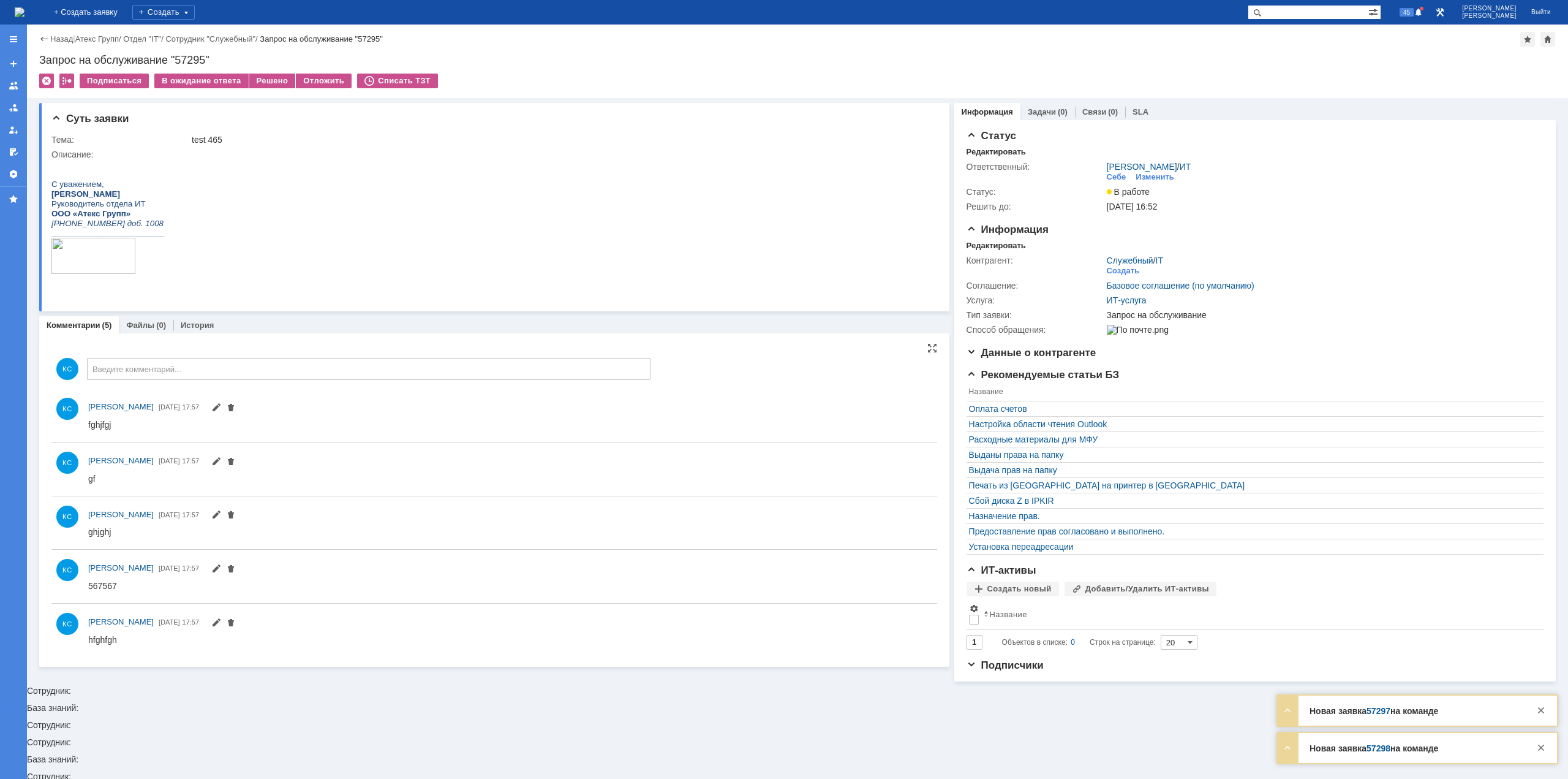
click at [25, 9] on img at bounding box center [19, 12] width 10 height 10
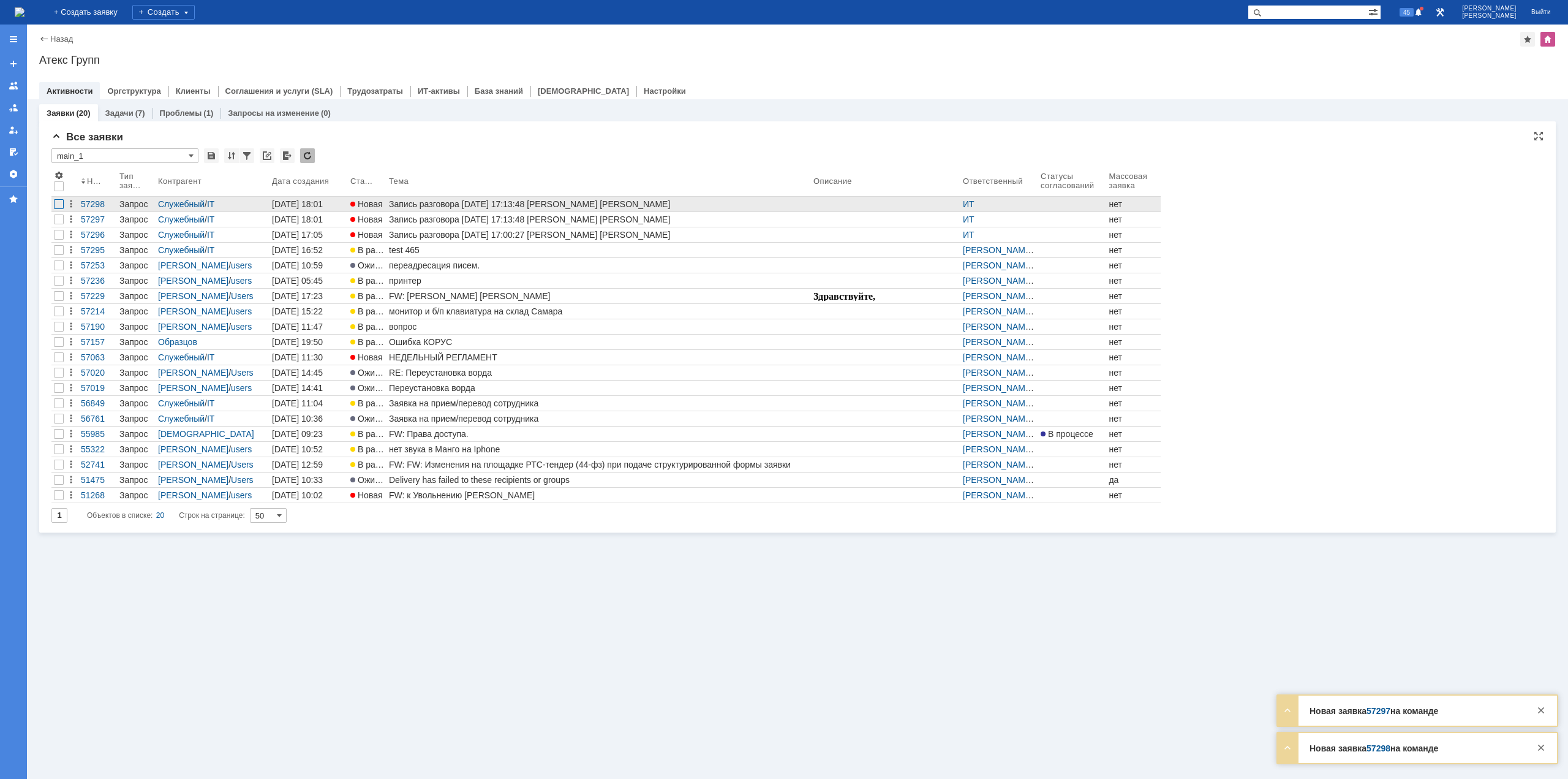
click at [58, 204] on div at bounding box center [59, 204] width 10 height 10
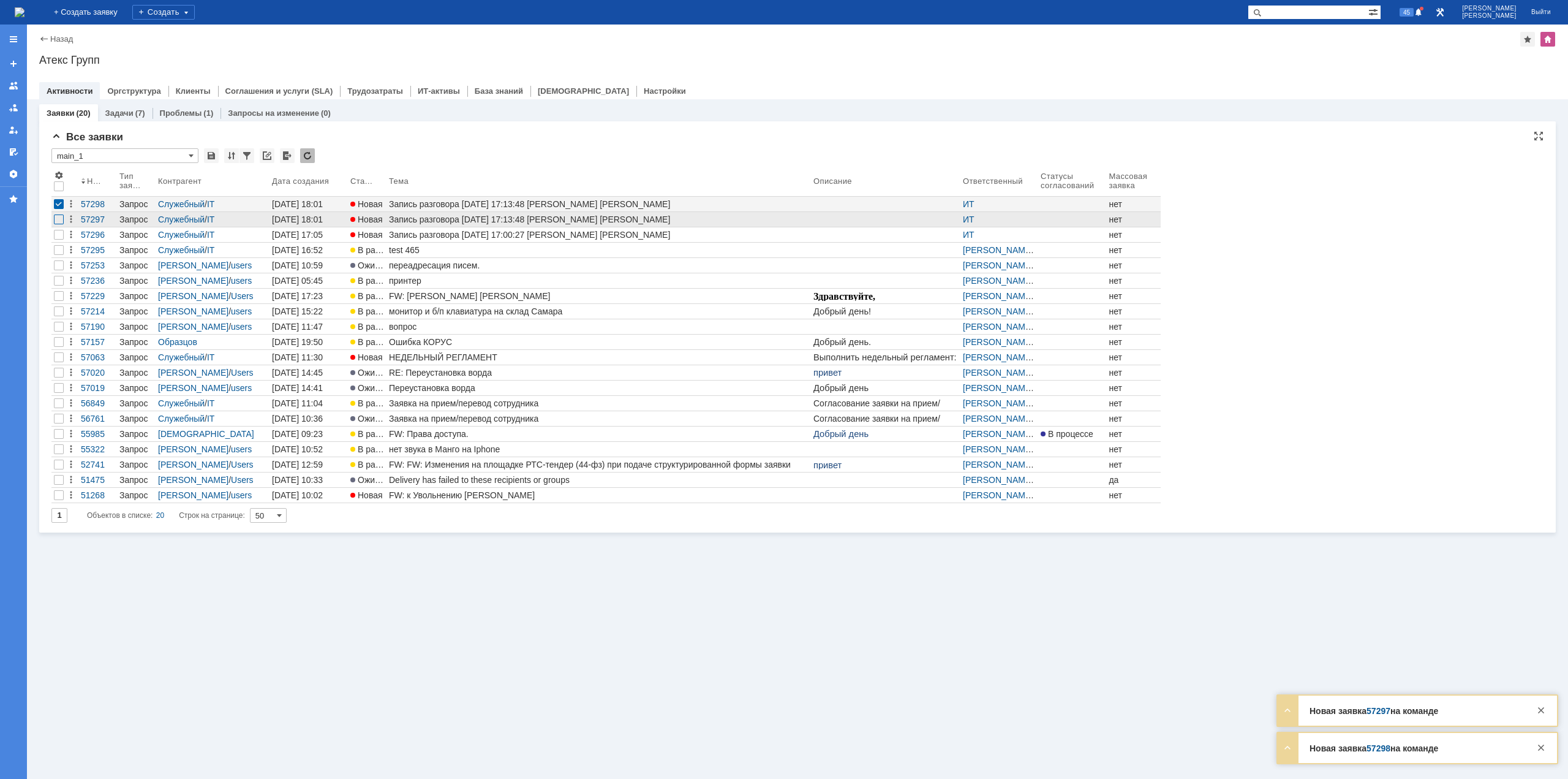
click at [58, 219] on div at bounding box center [59, 219] width 10 height 10
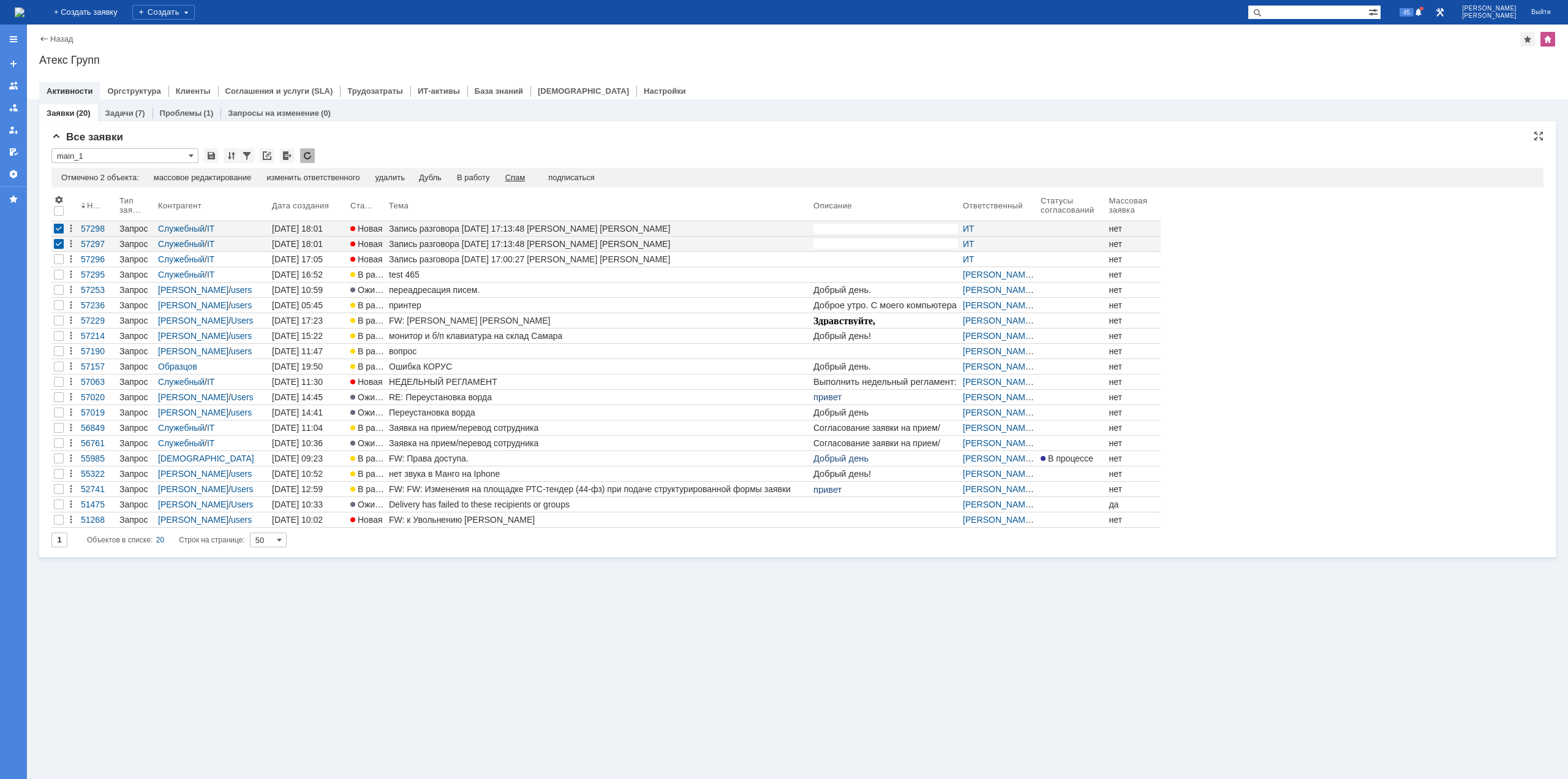
click at [517, 177] on div "Спам" at bounding box center [515, 178] width 20 height 10
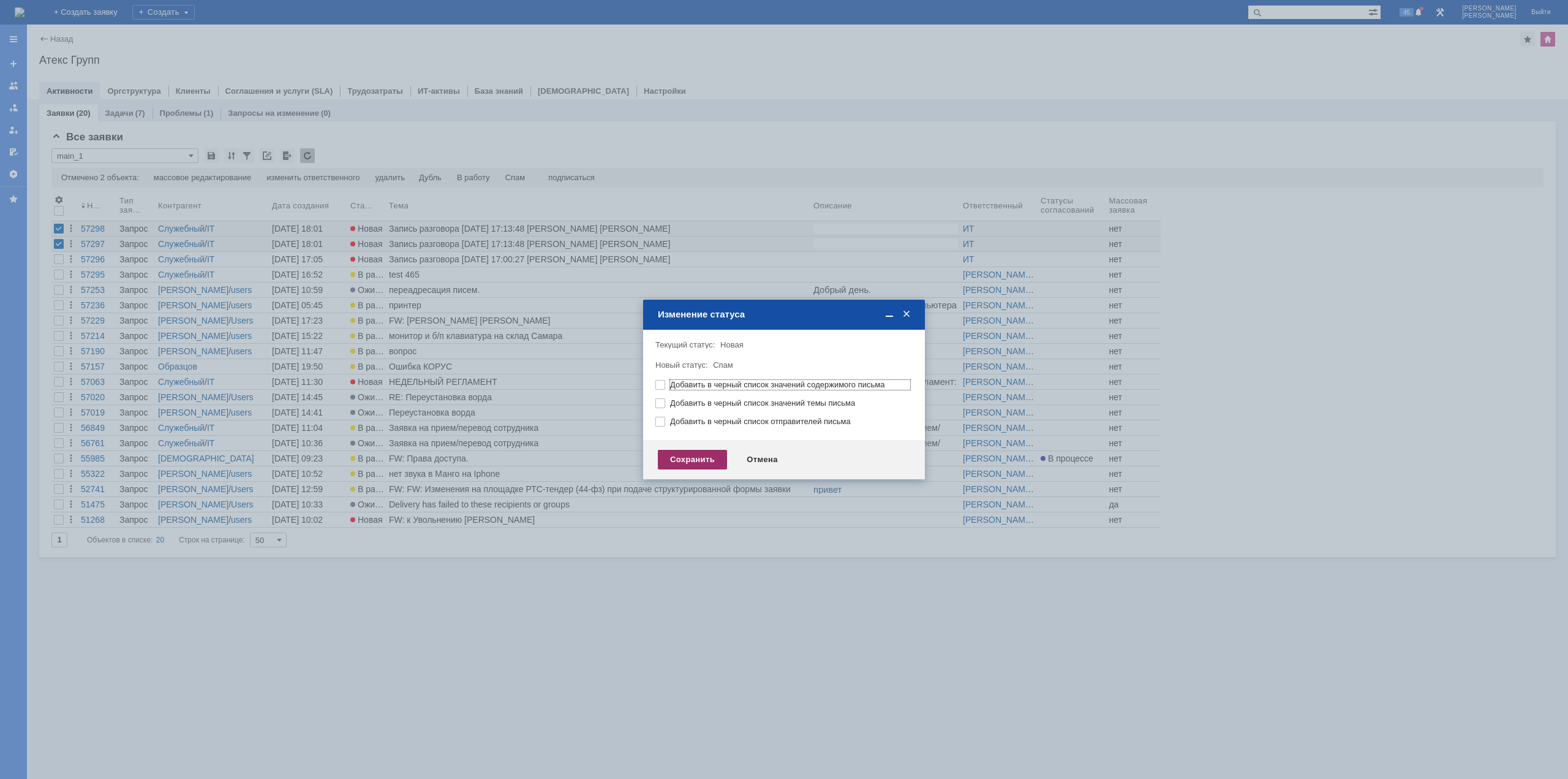
click at [685, 453] on div "Сохранить" at bounding box center [692, 459] width 69 height 20
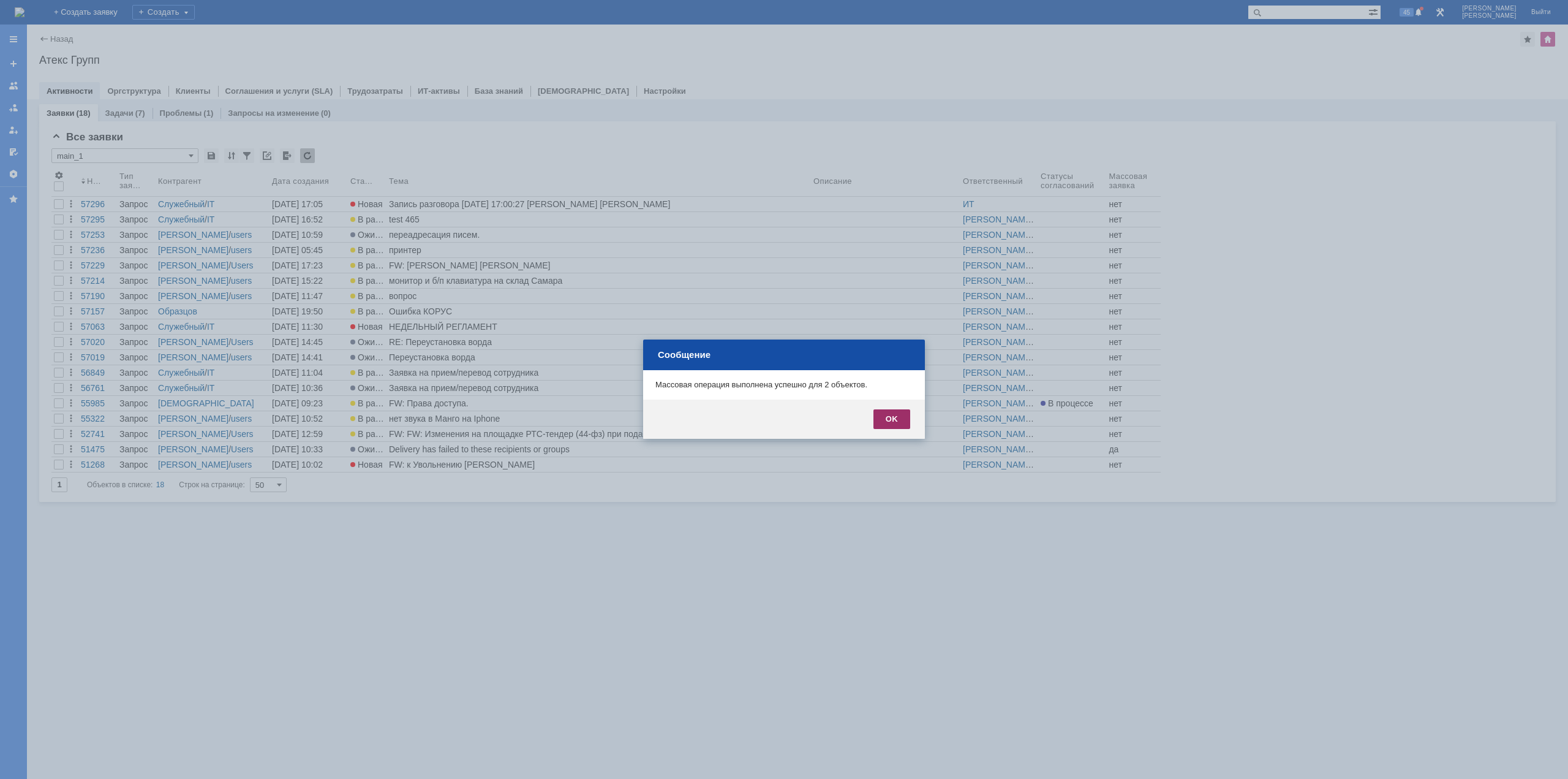
click at [896, 418] on div "OK" at bounding box center [892, 419] width 37 height 20
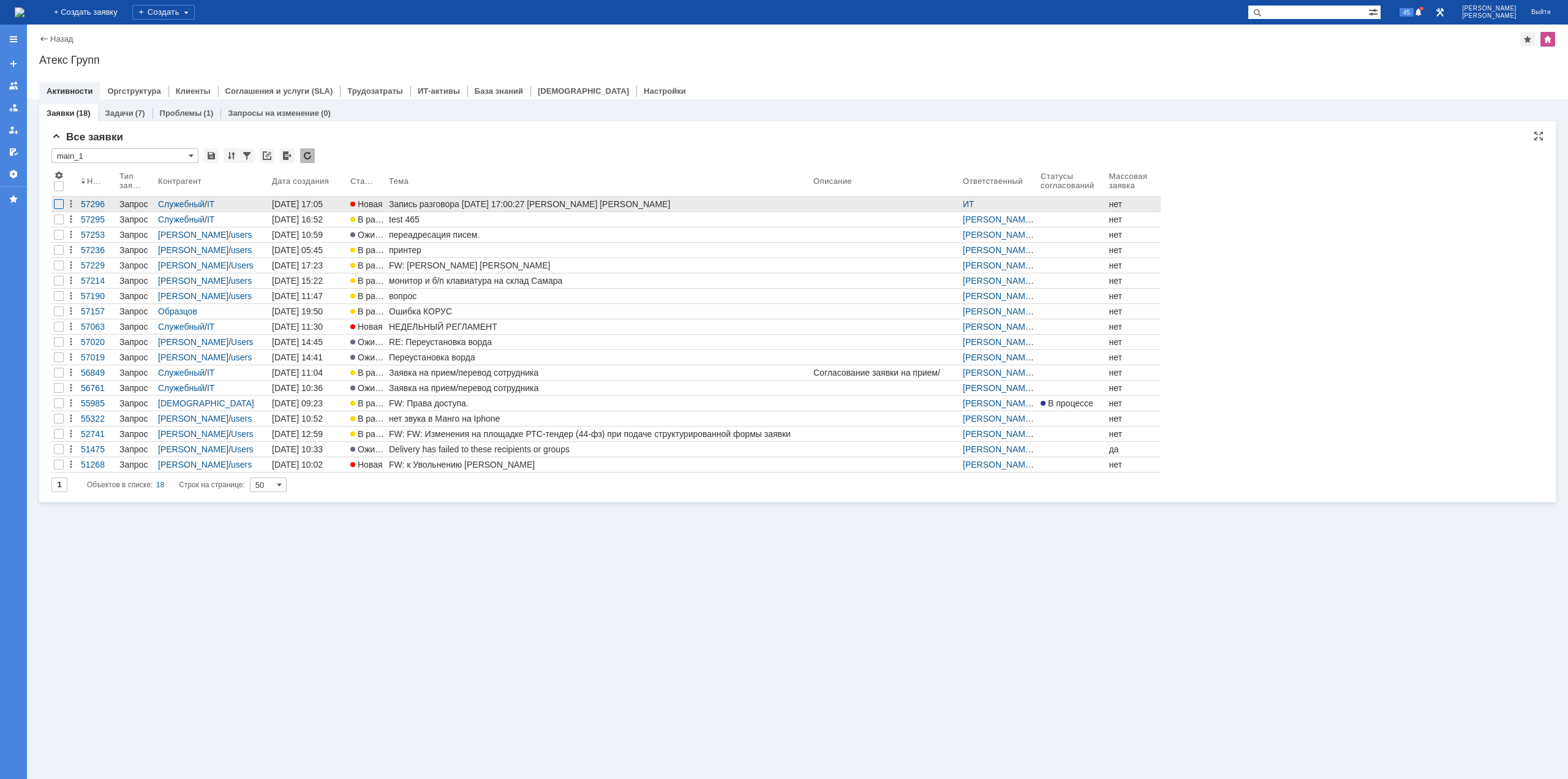
click at [60, 201] on div at bounding box center [59, 204] width 10 height 10
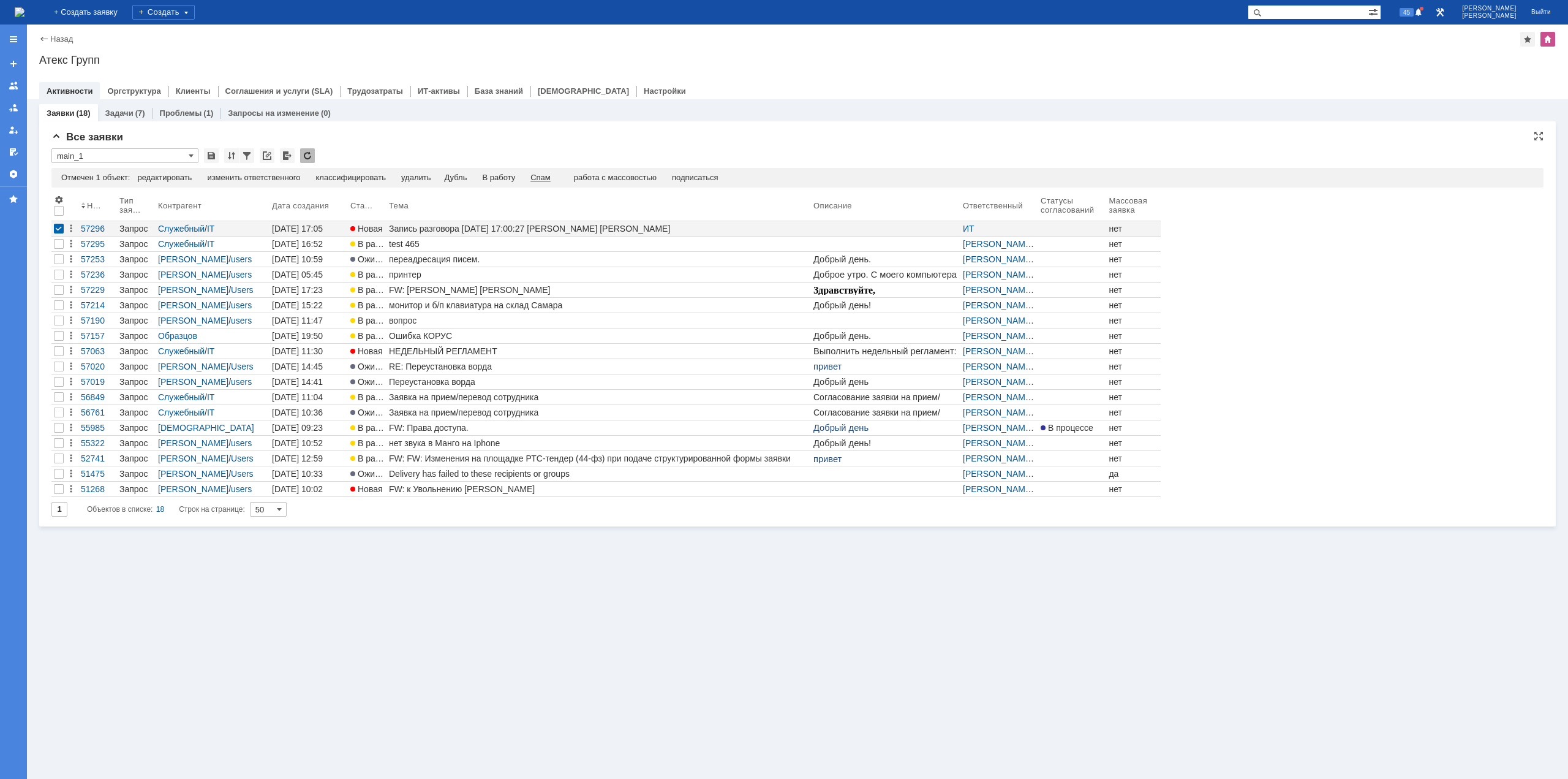
click at [542, 176] on div "Спам" at bounding box center [540, 178] width 20 height 10
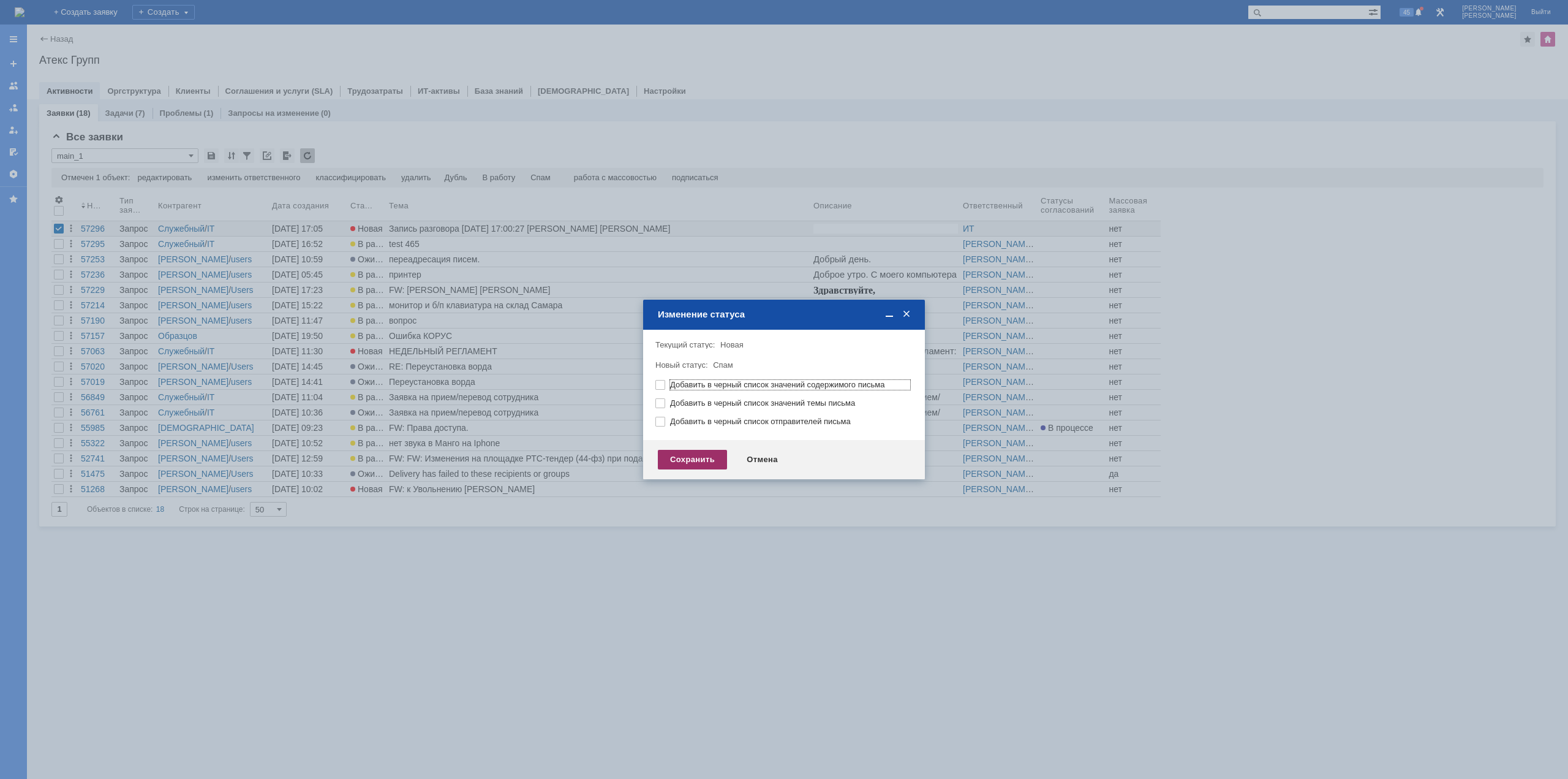
click at [683, 453] on div "Сохранить" at bounding box center [692, 459] width 69 height 20
